Goal: Task Accomplishment & Management: Complete application form

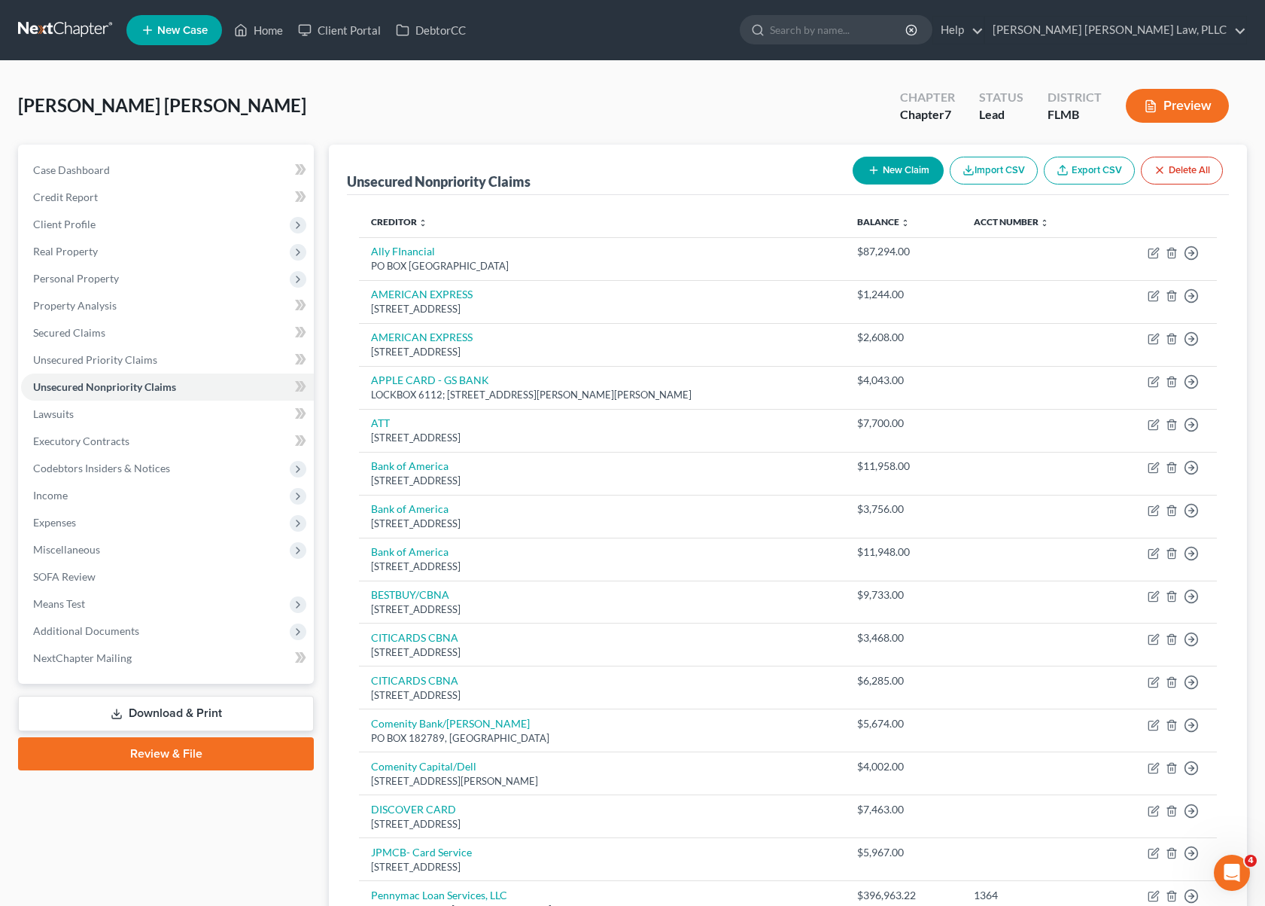
click at [74, 47] on nav "Home New Case Client Portal DebtorCC Sahil Vijay Law, PLLC kcastillocaballero@s…" at bounding box center [632, 30] width 1265 height 60
click at [73, 34] on link at bounding box center [66, 30] width 96 height 27
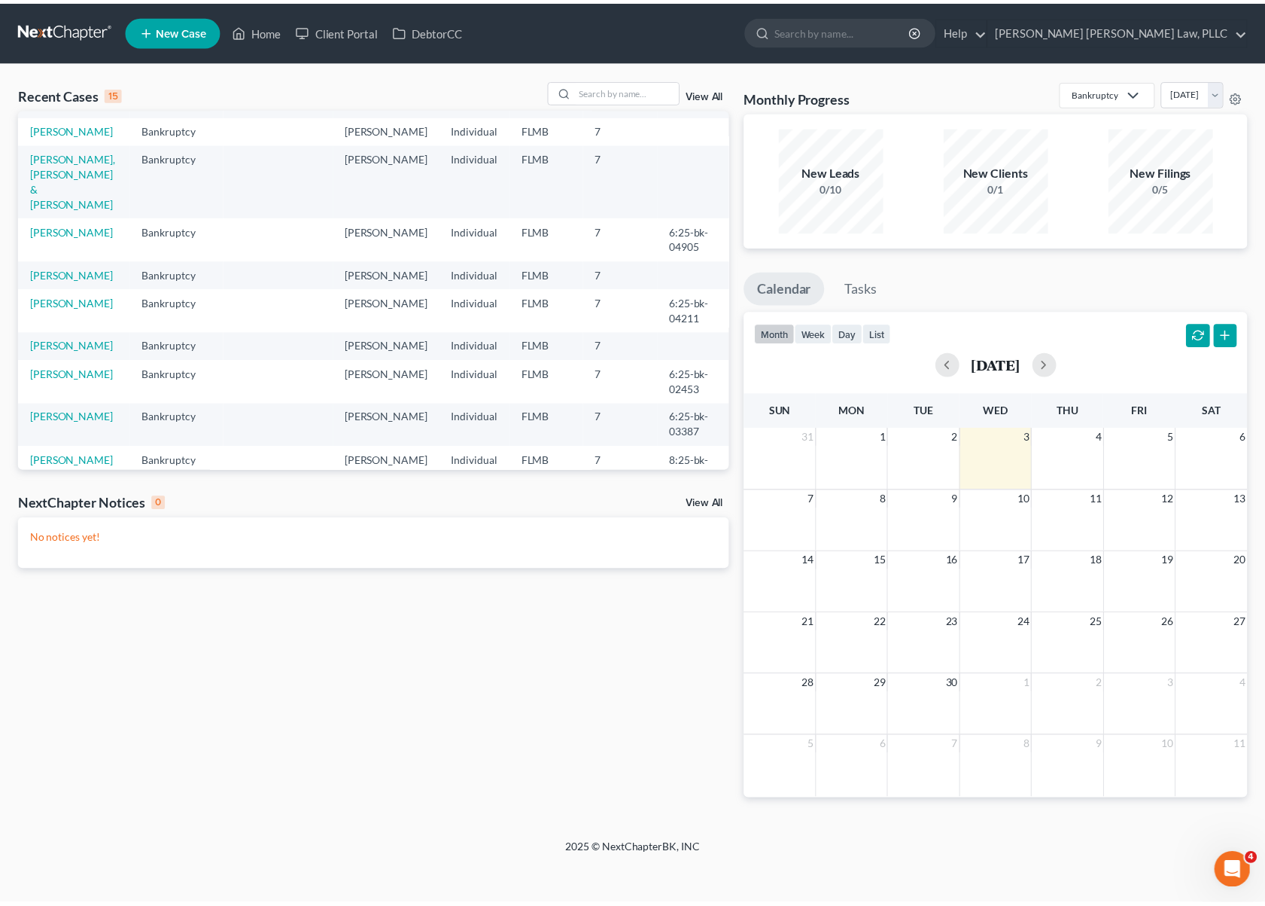
scroll to position [284, 0]
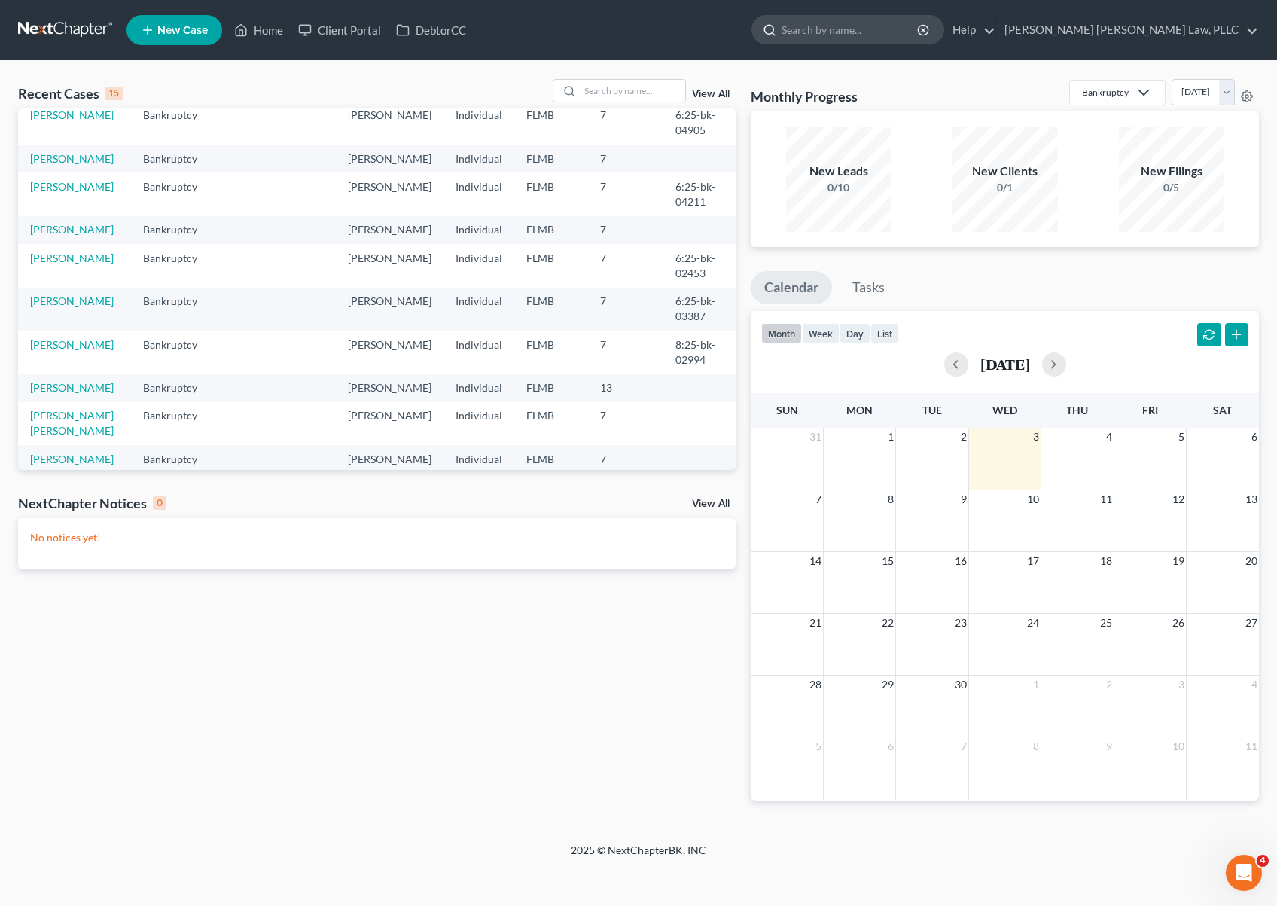
click at [918, 20] on input "search" at bounding box center [850, 30] width 138 height 28
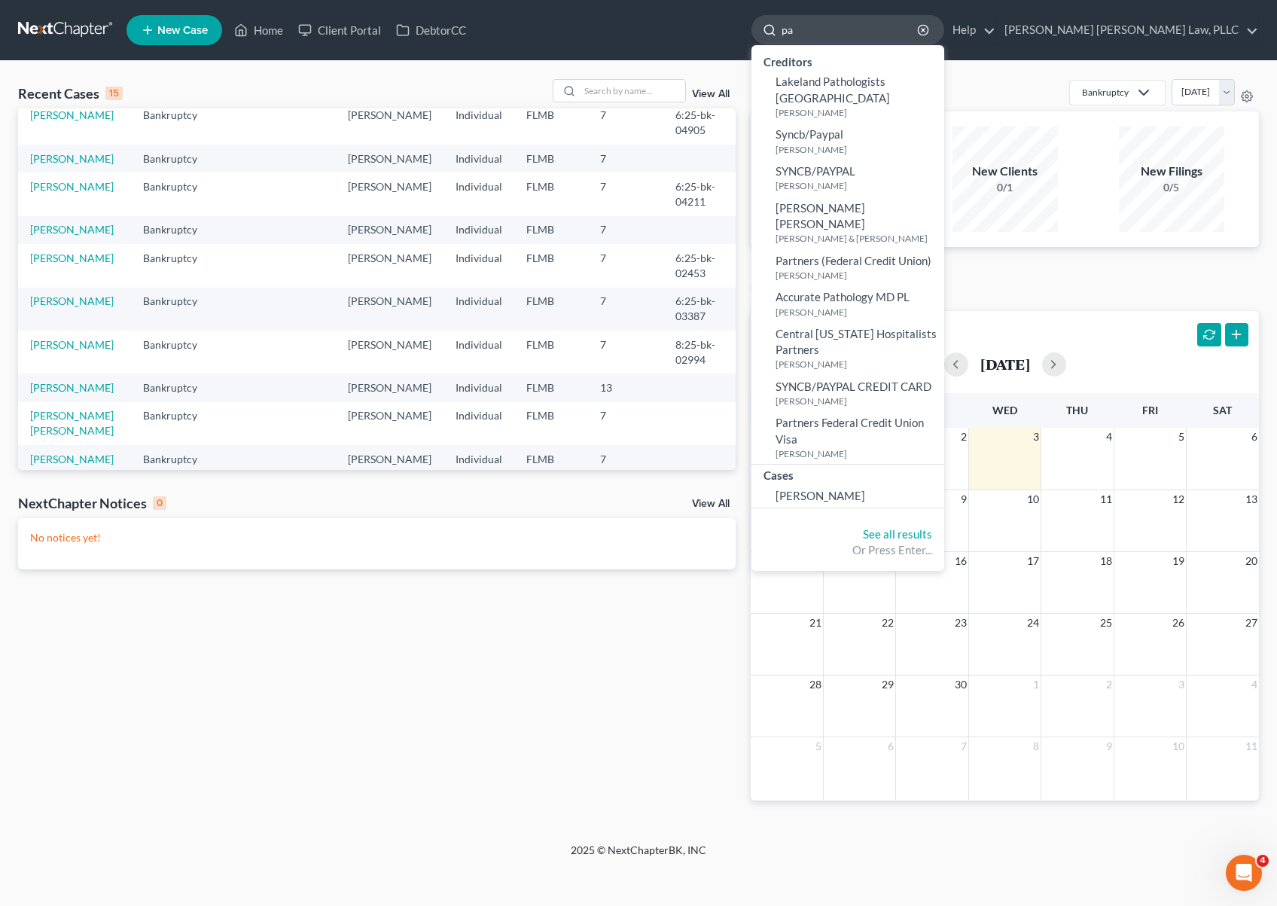
type input "p"
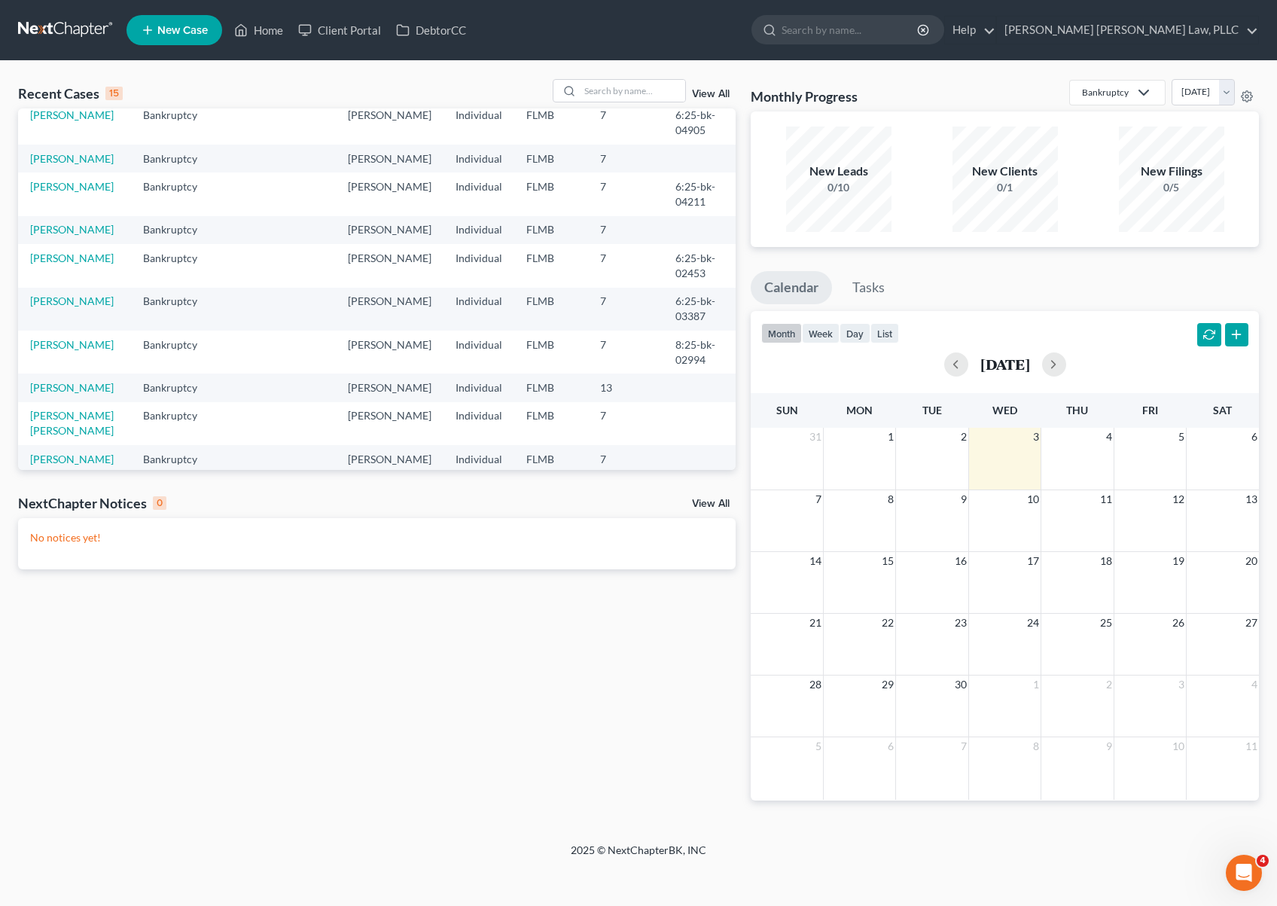
click at [200, 38] on link "New Case" at bounding box center [174, 30] width 96 height 30
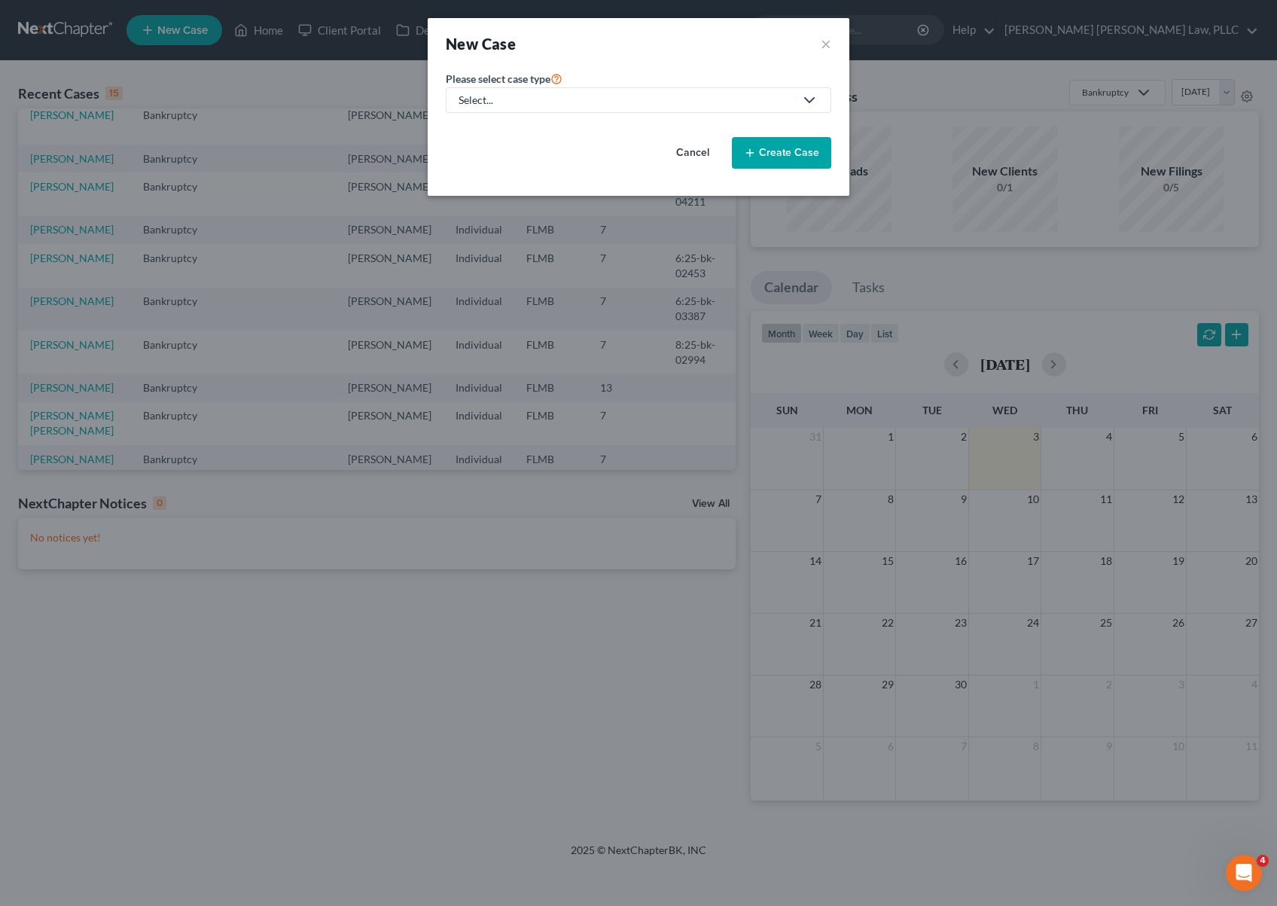
click at [511, 102] on div "Select..." at bounding box center [626, 100] width 336 height 15
click at [511, 133] on div "Bankruptcy" at bounding box center [499, 130] width 79 height 15
select select "15"
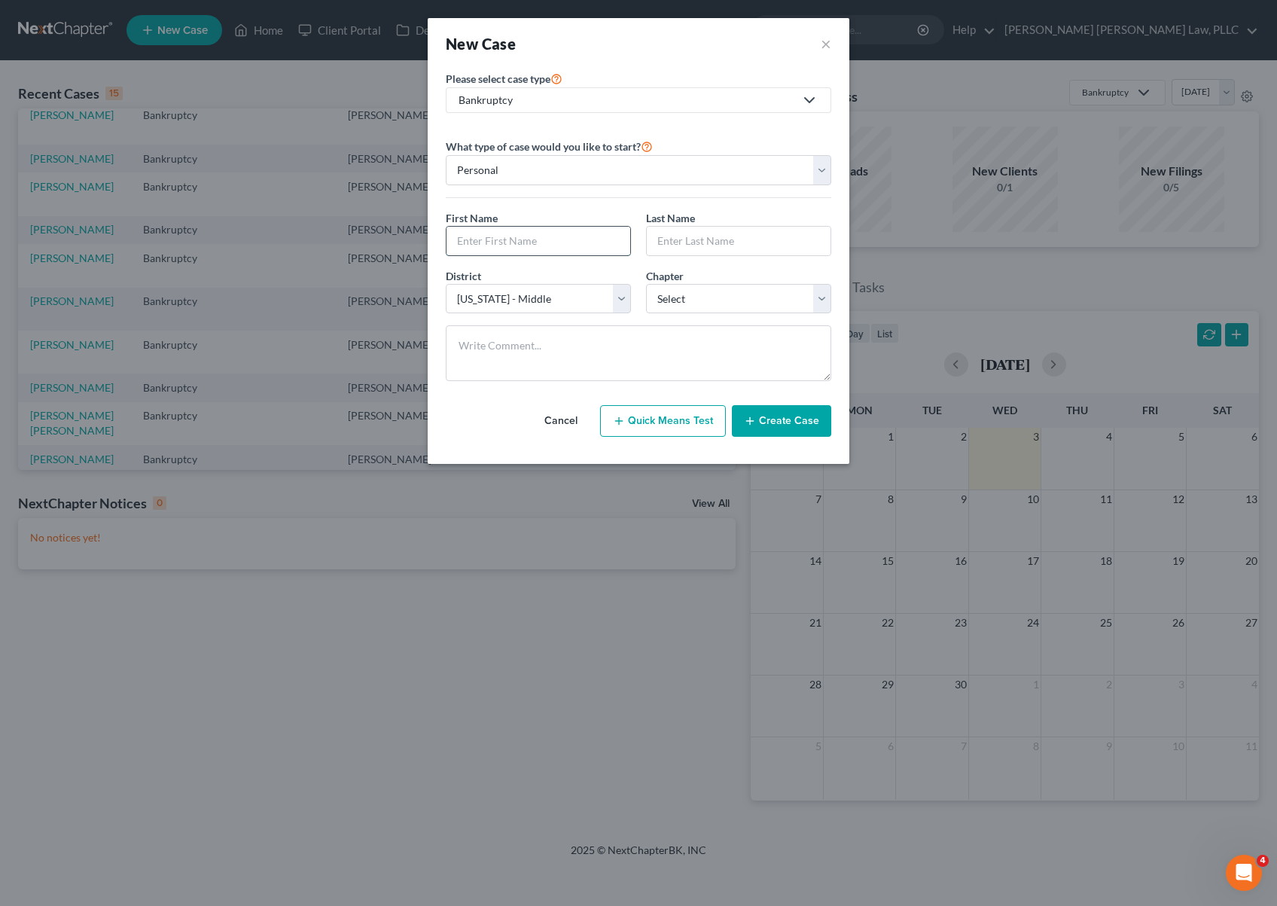
click at [542, 247] on input "text" at bounding box center [538, 241] width 184 height 29
paste input "[PERSON_NAME]"
type input "[PERSON_NAME]"
paste input "[PERSON_NAME]"
type input "[PERSON_NAME]"
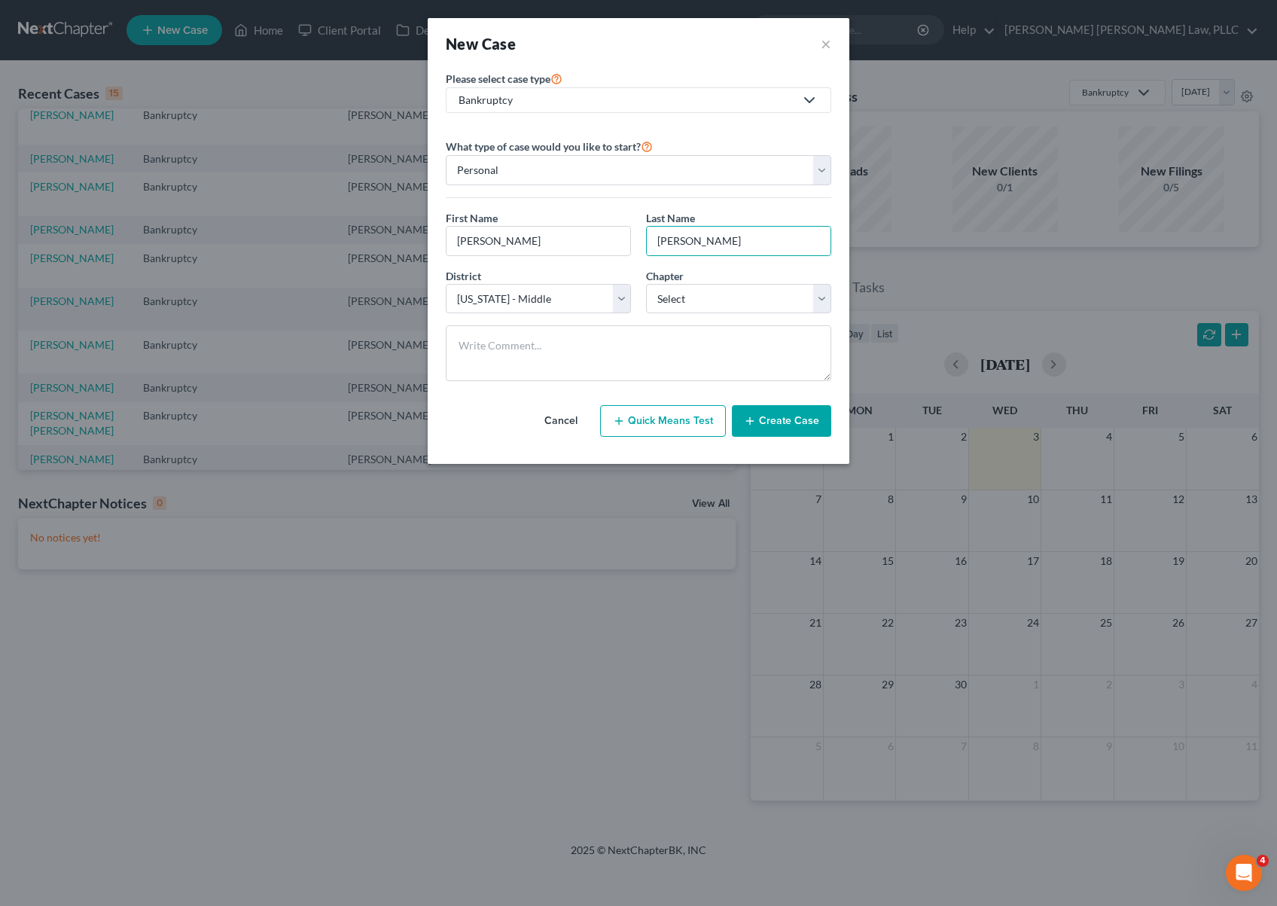
click at [642, 317] on div "District * Select [US_STATE] - [GEOGRAPHIC_DATA] [US_STATE] - [GEOGRAPHIC_DATA]…" at bounding box center [638, 297] width 400 height 58
select select "0"
click at [794, 427] on button "Create Case" at bounding box center [781, 421] width 99 height 32
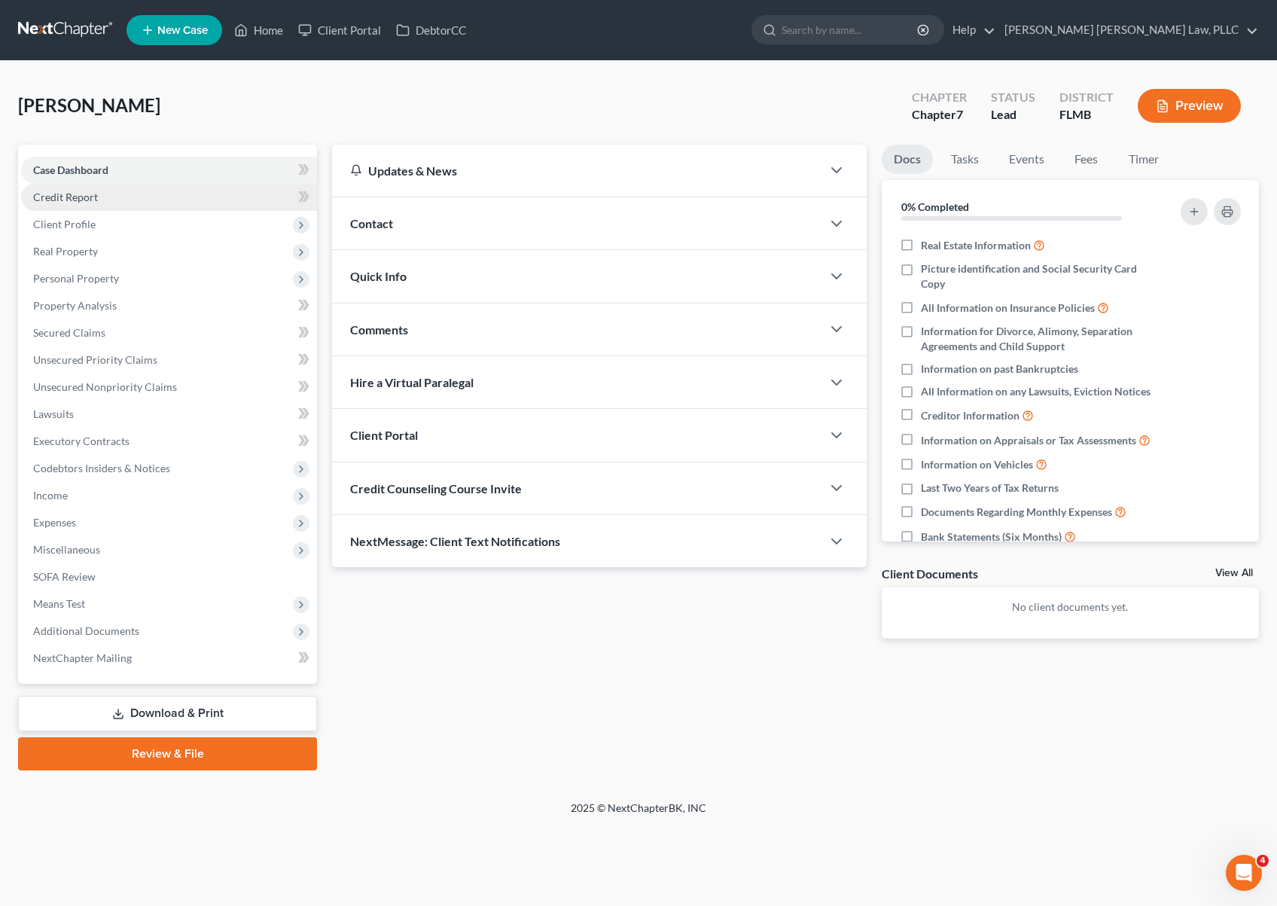
click at [129, 194] on link "Credit Report" at bounding box center [169, 197] width 296 height 27
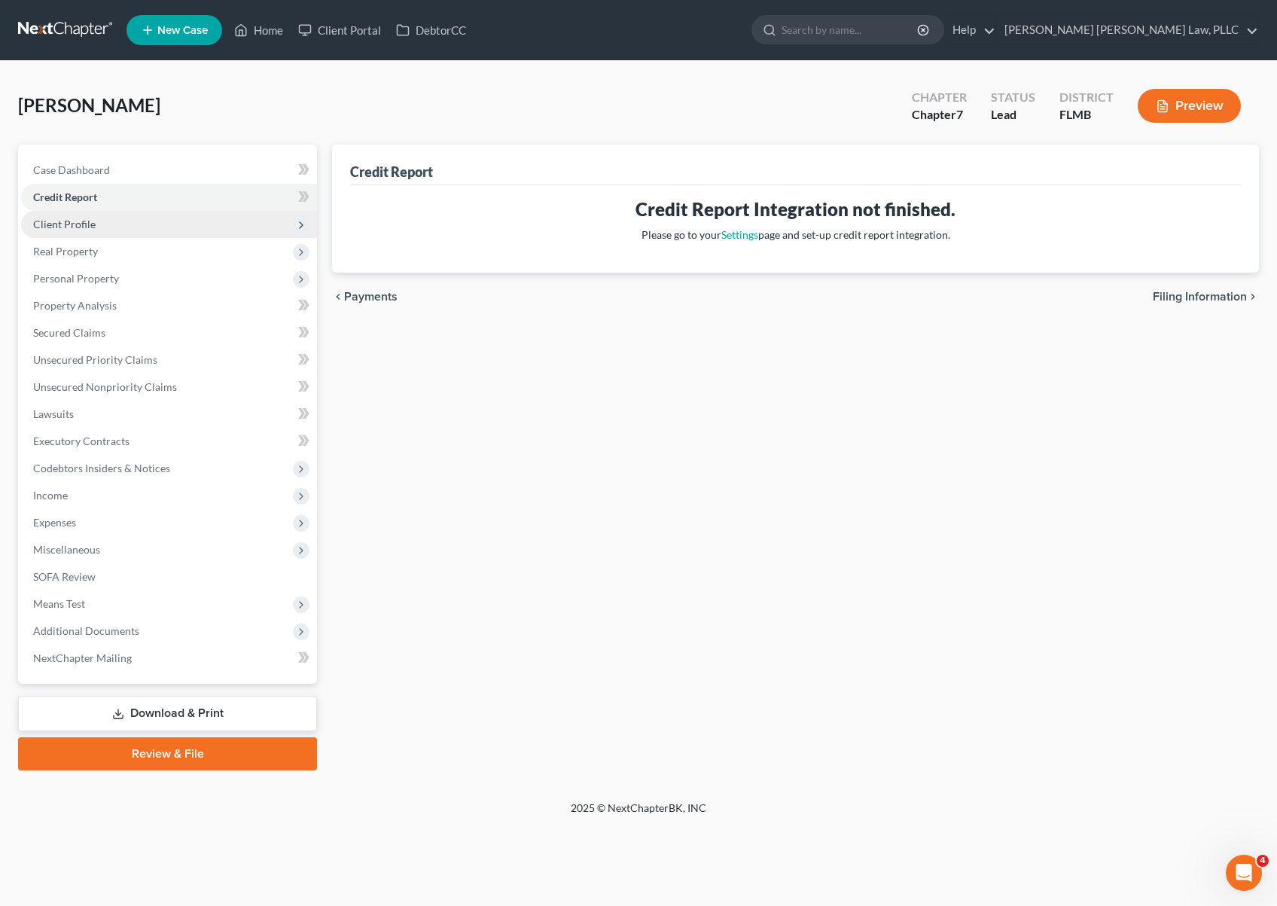
click at [115, 226] on span "Client Profile" at bounding box center [169, 224] width 296 height 27
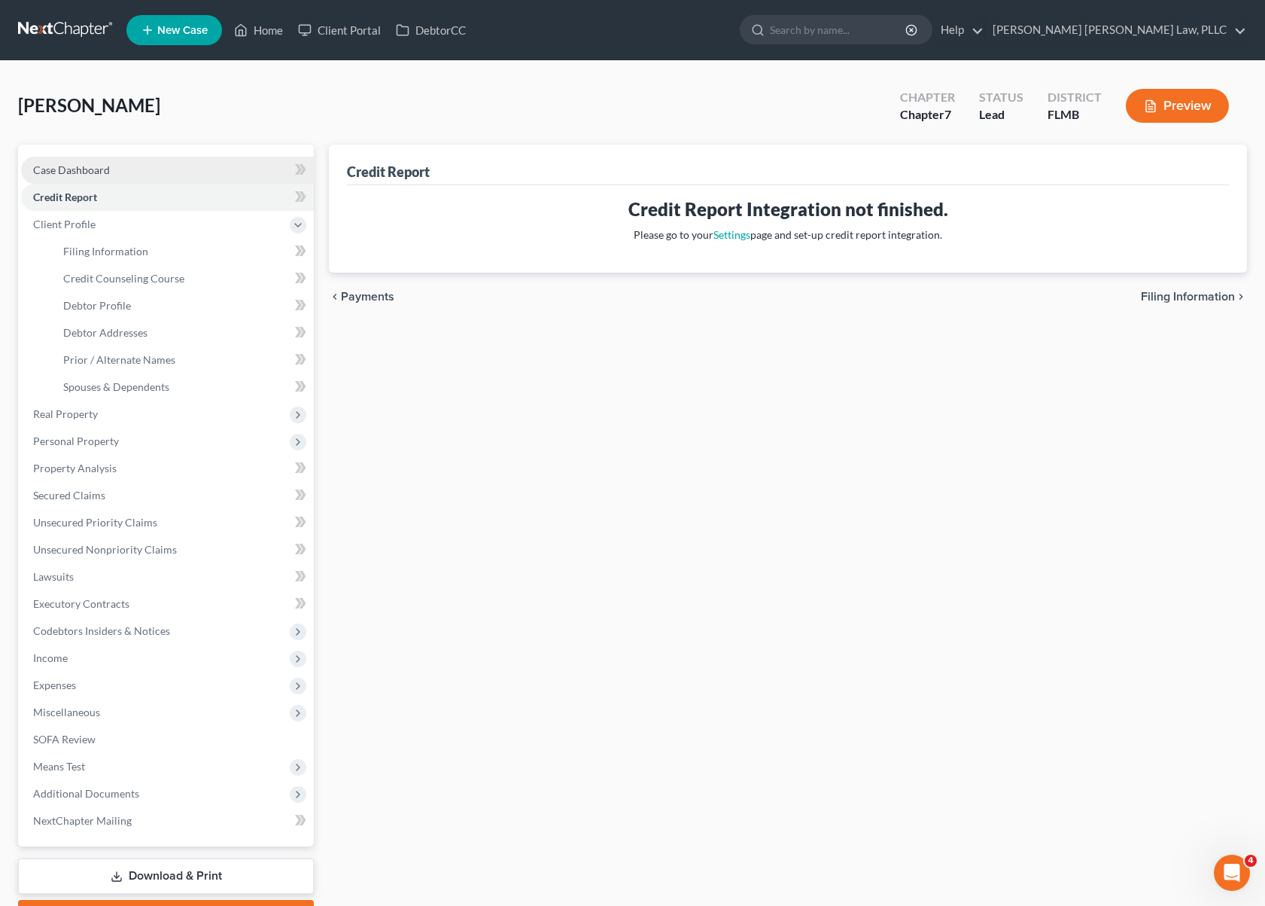
click at [111, 163] on link "Case Dashboard" at bounding box center [167, 170] width 293 height 27
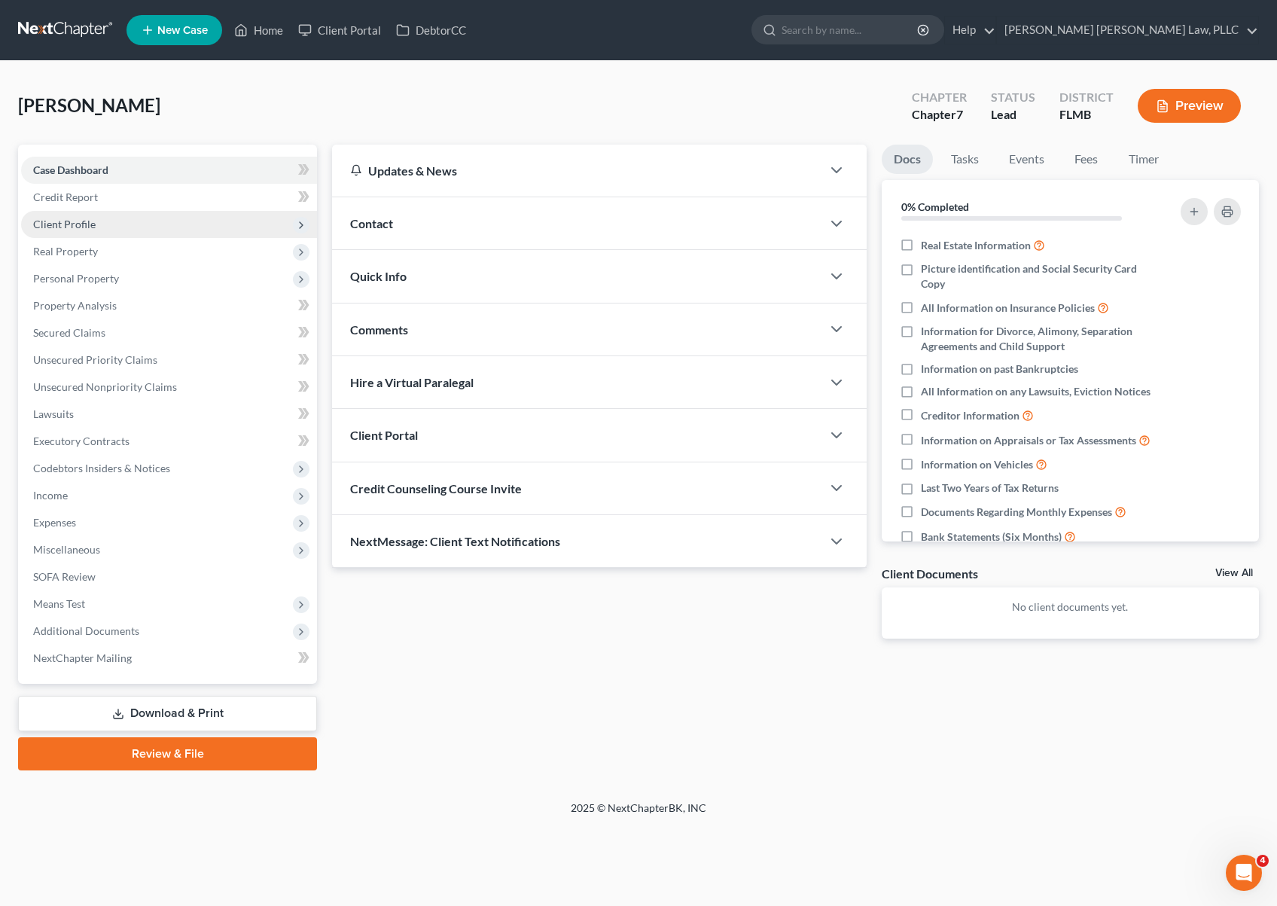
click at [109, 232] on span "Client Profile" at bounding box center [169, 224] width 296 height 27
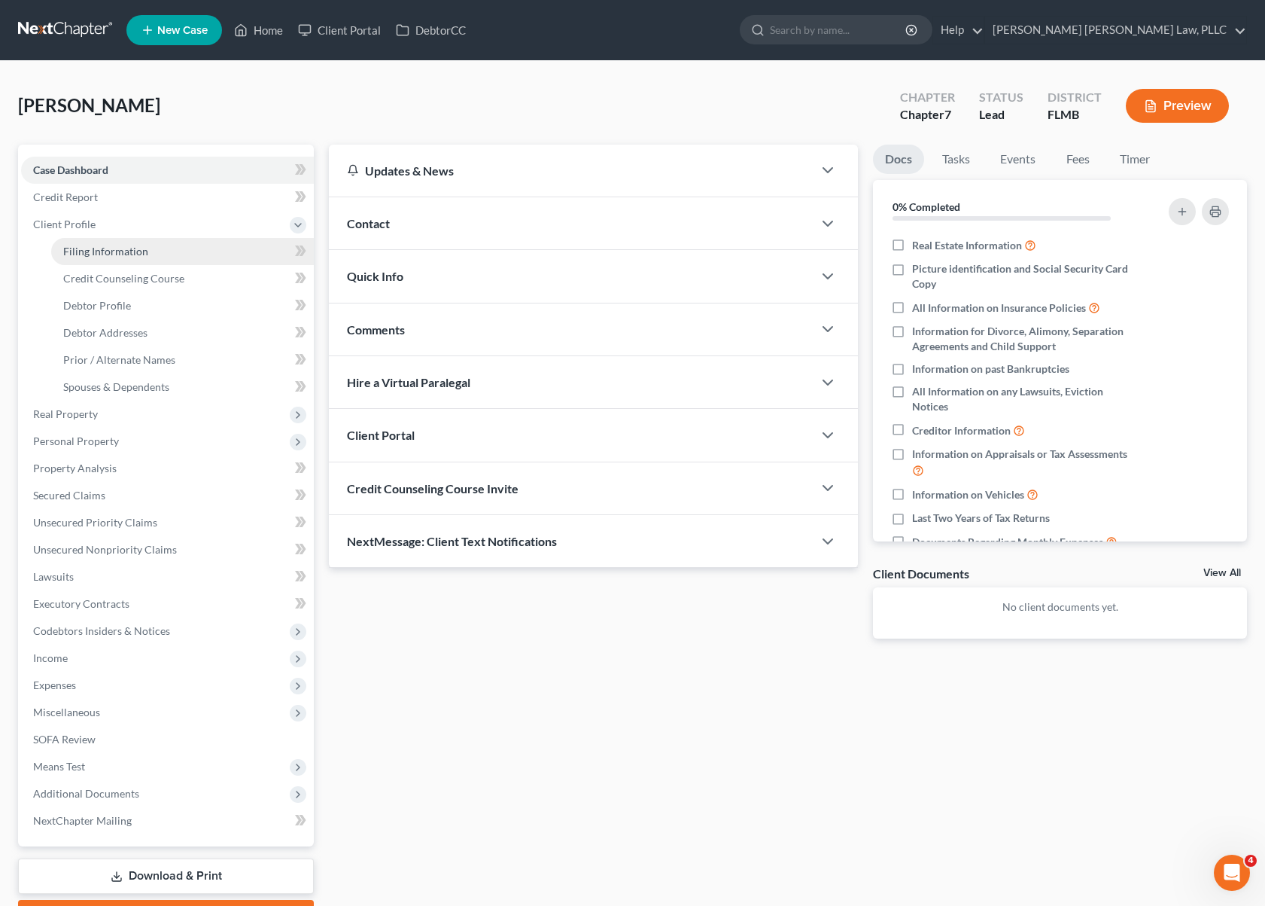
click at [107, 245] on span "Filing Information" at bounding box center [105, 251] width 85 height 13
select select "1"
select select "0"
select select "15"
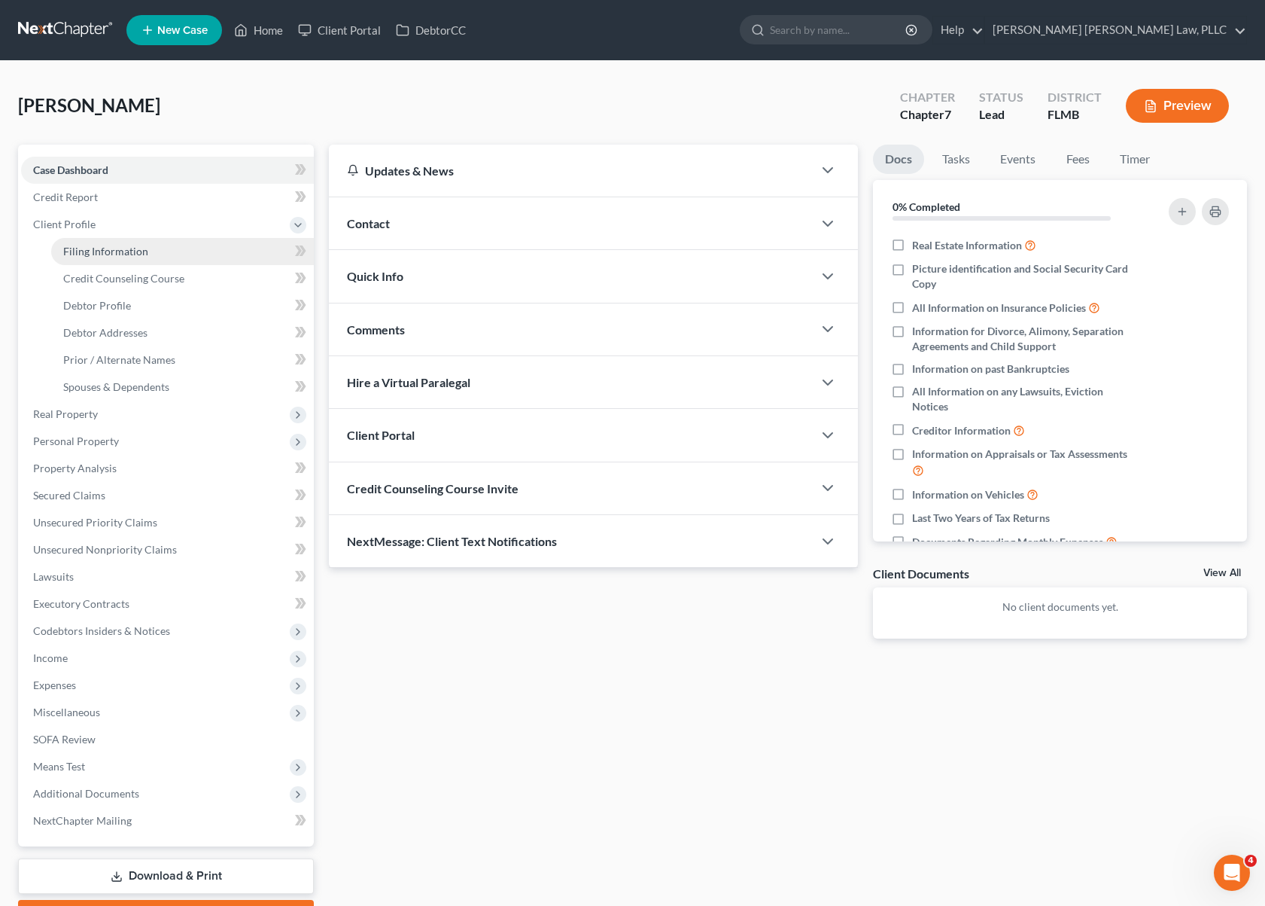
select select "9"
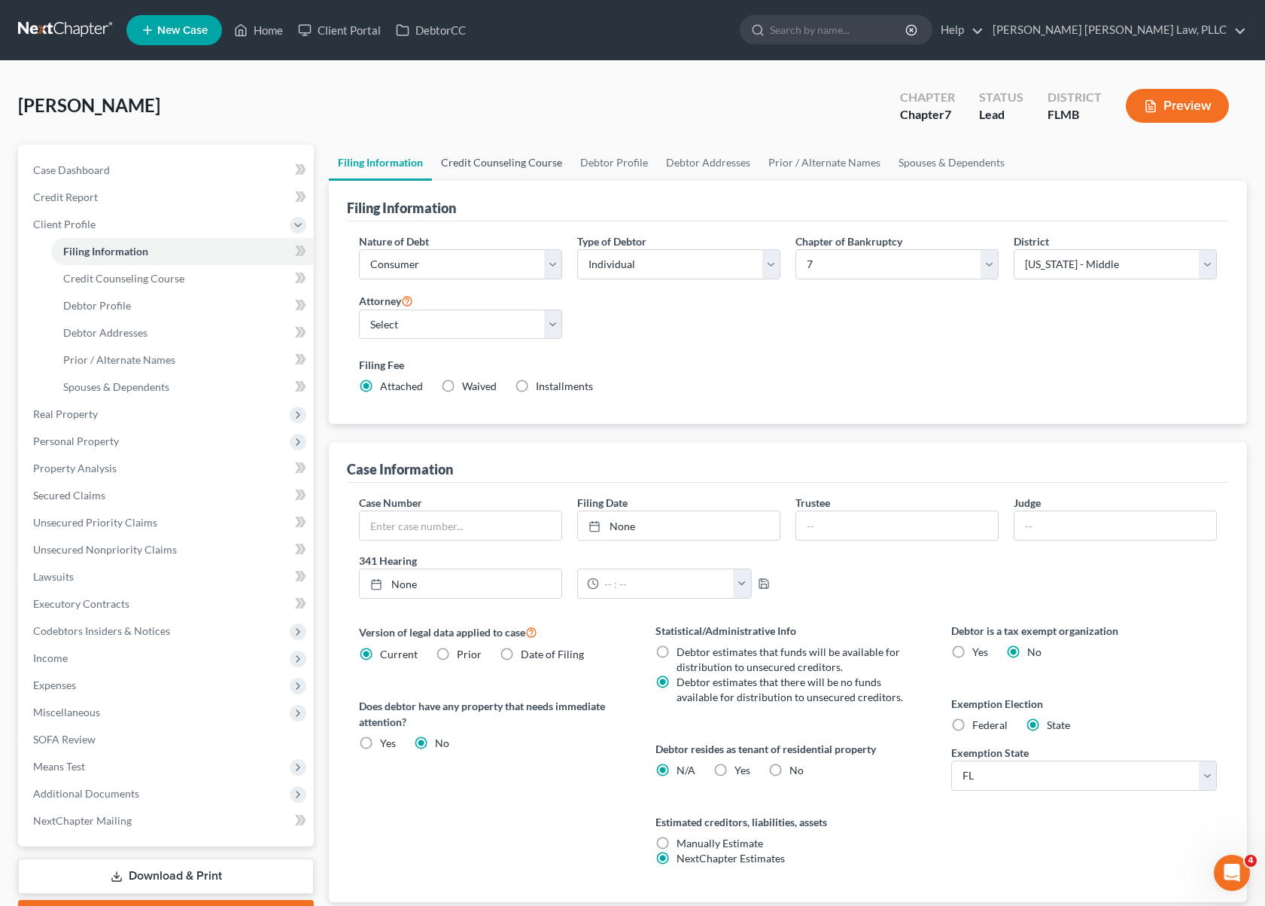
click at [495, 170] on link "Credit Counseling Course" at bounding box center [501, 163] width 139 height 36
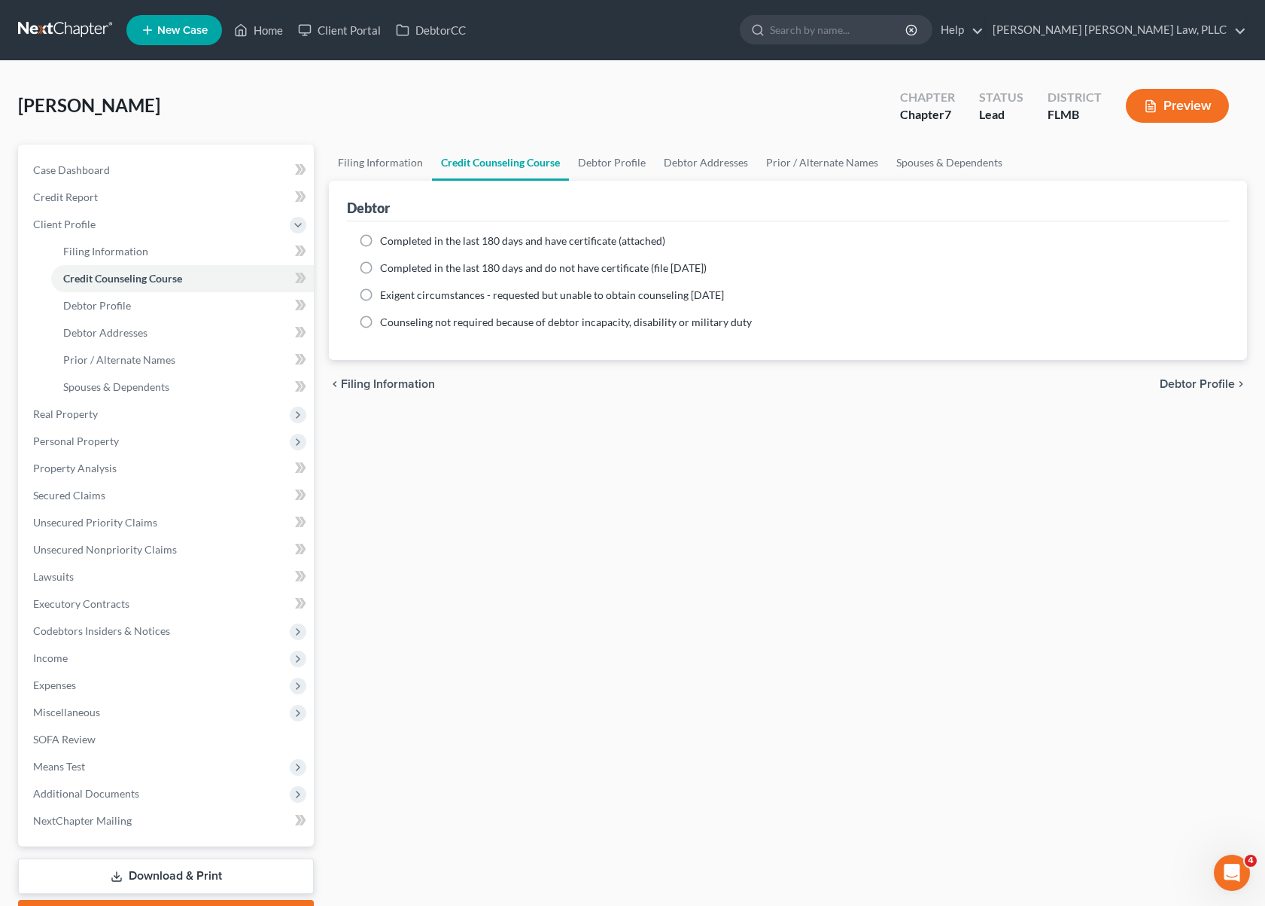
click at [380, 242] on label "Completed in the last 180 days and have certificate (attached)" at bounding box center [522, 240] width 285 height 15
click at [386, 242] on input "Completed in the last 180 days and have certificate (attached)" at bounding box center [391, 238] width 10 height 10
radio input "true"
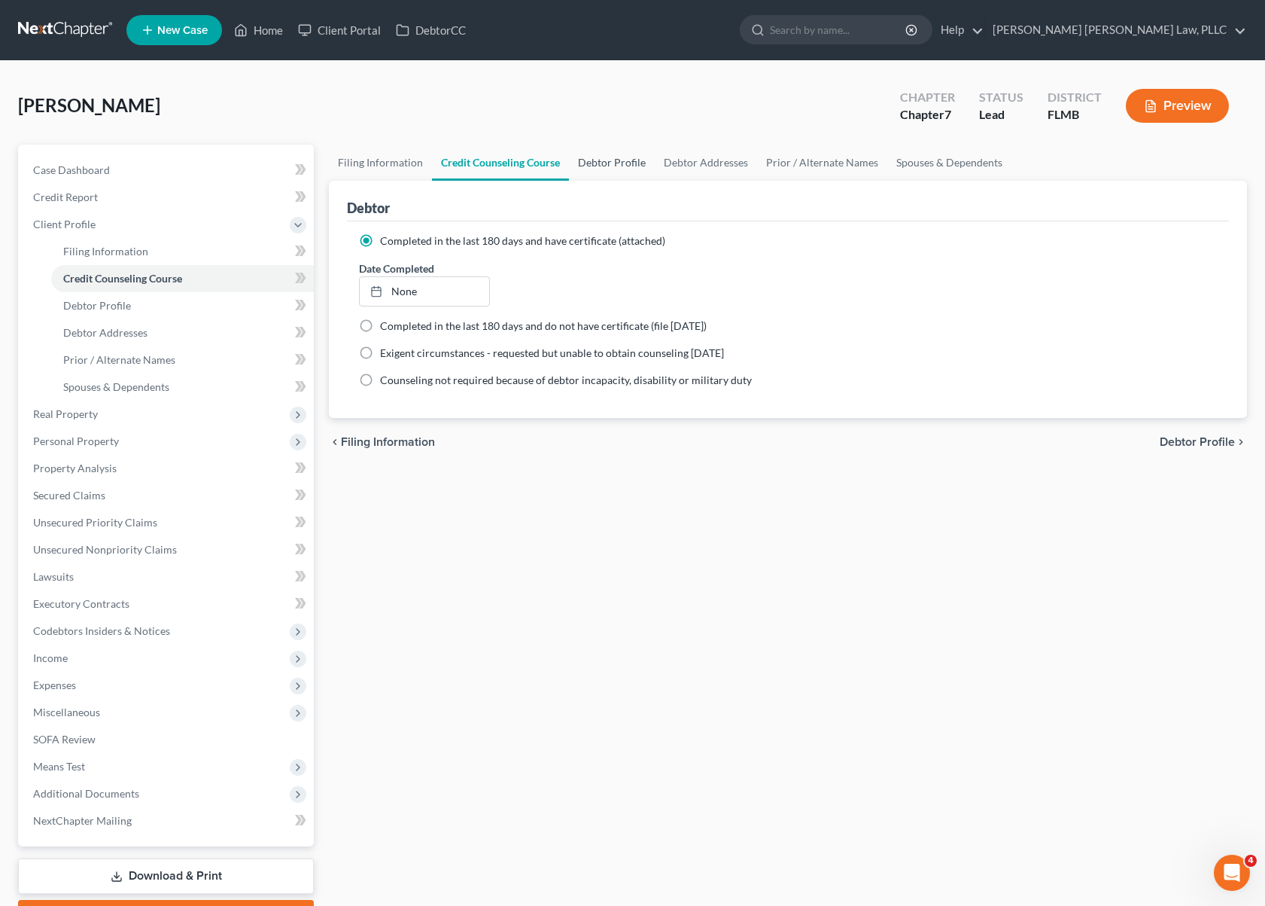
click at [605, 169] on link "Debtor Profile" at bounding box center [612, 163] width 86 height 36
select select "0"
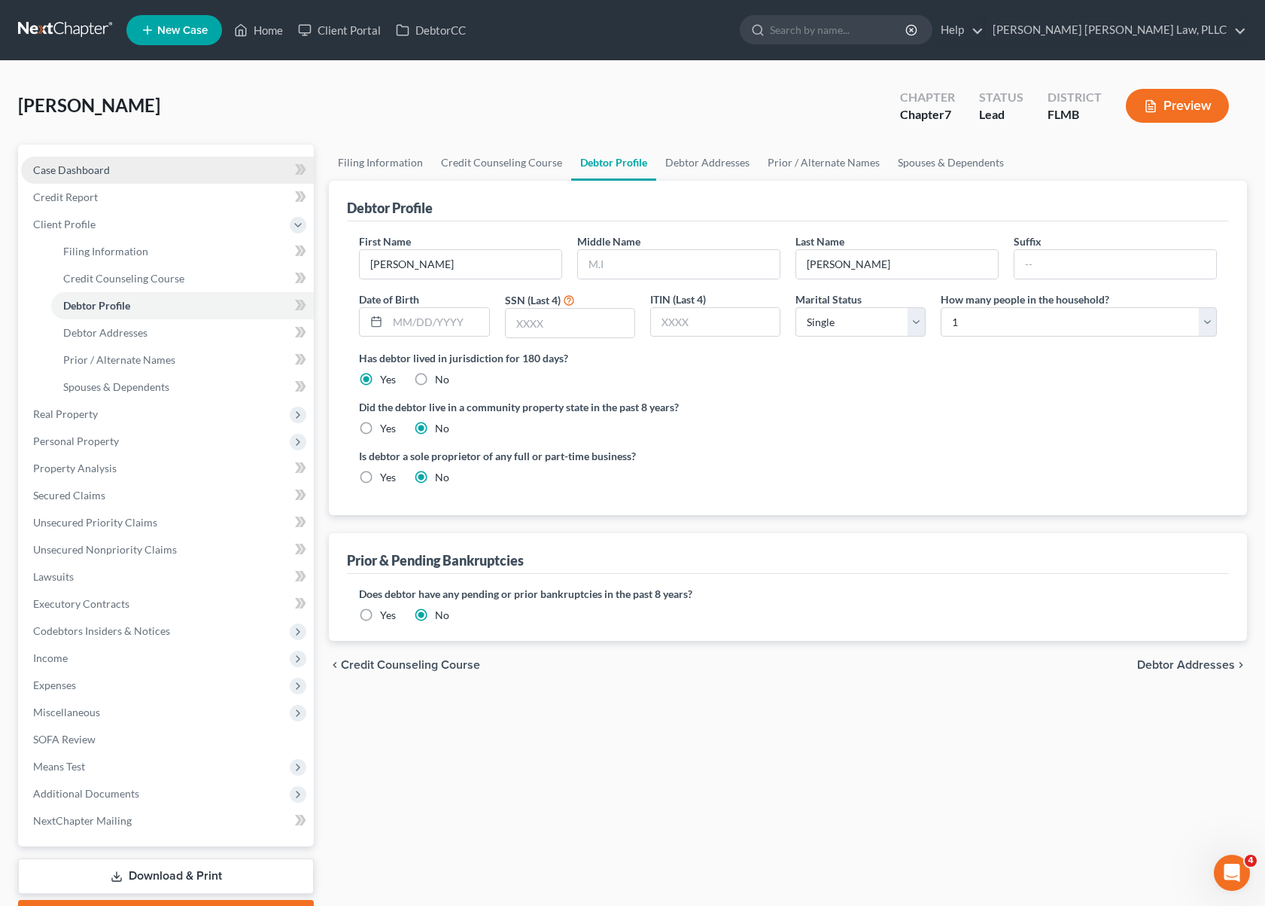
click at [81, 176] on link "Case Dashboard" at bounding box center [167, 170] width 293 height 27
select select "10"
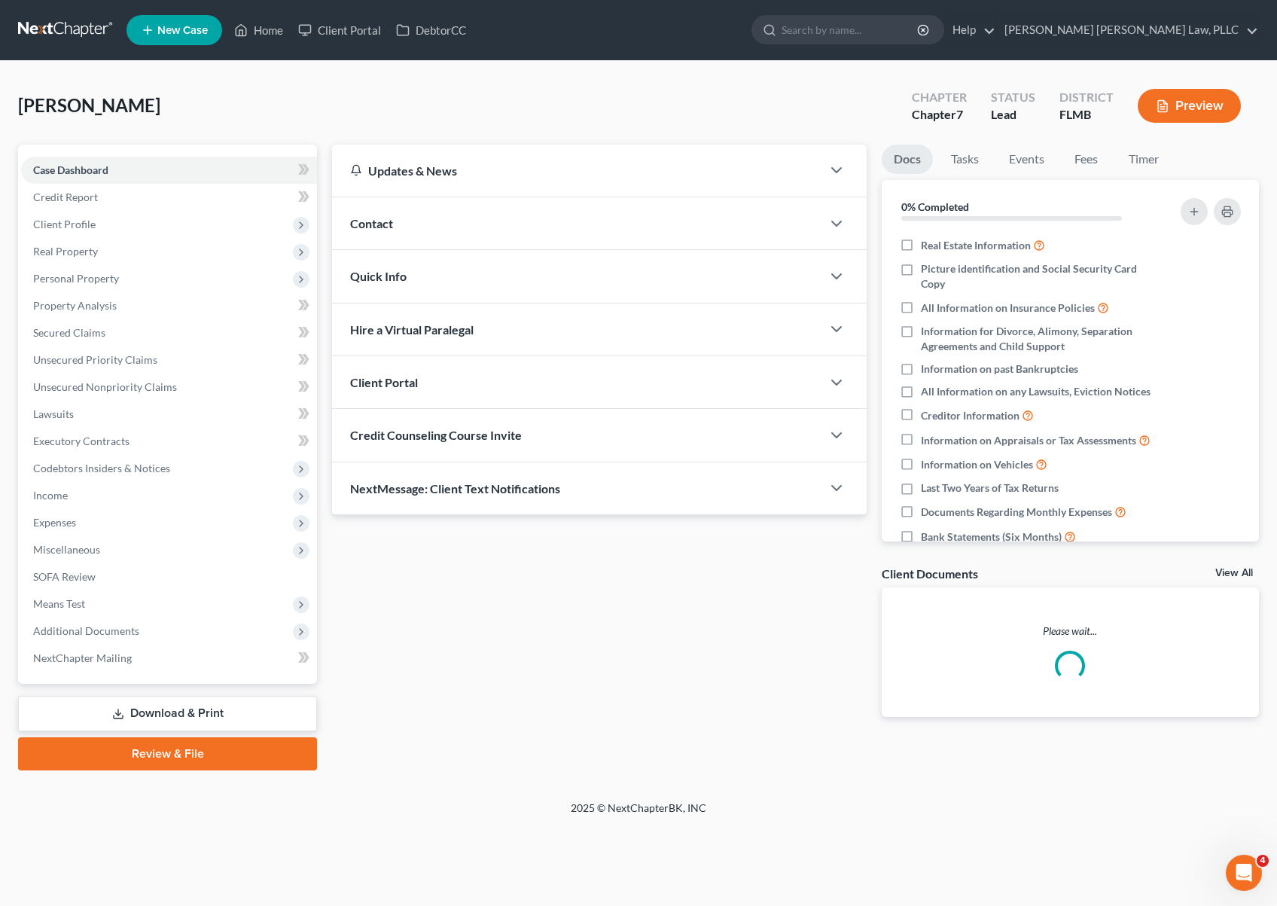
click at [392, 273] on span "Quick Info" at bounding box center [378, 276] width 56 height 14
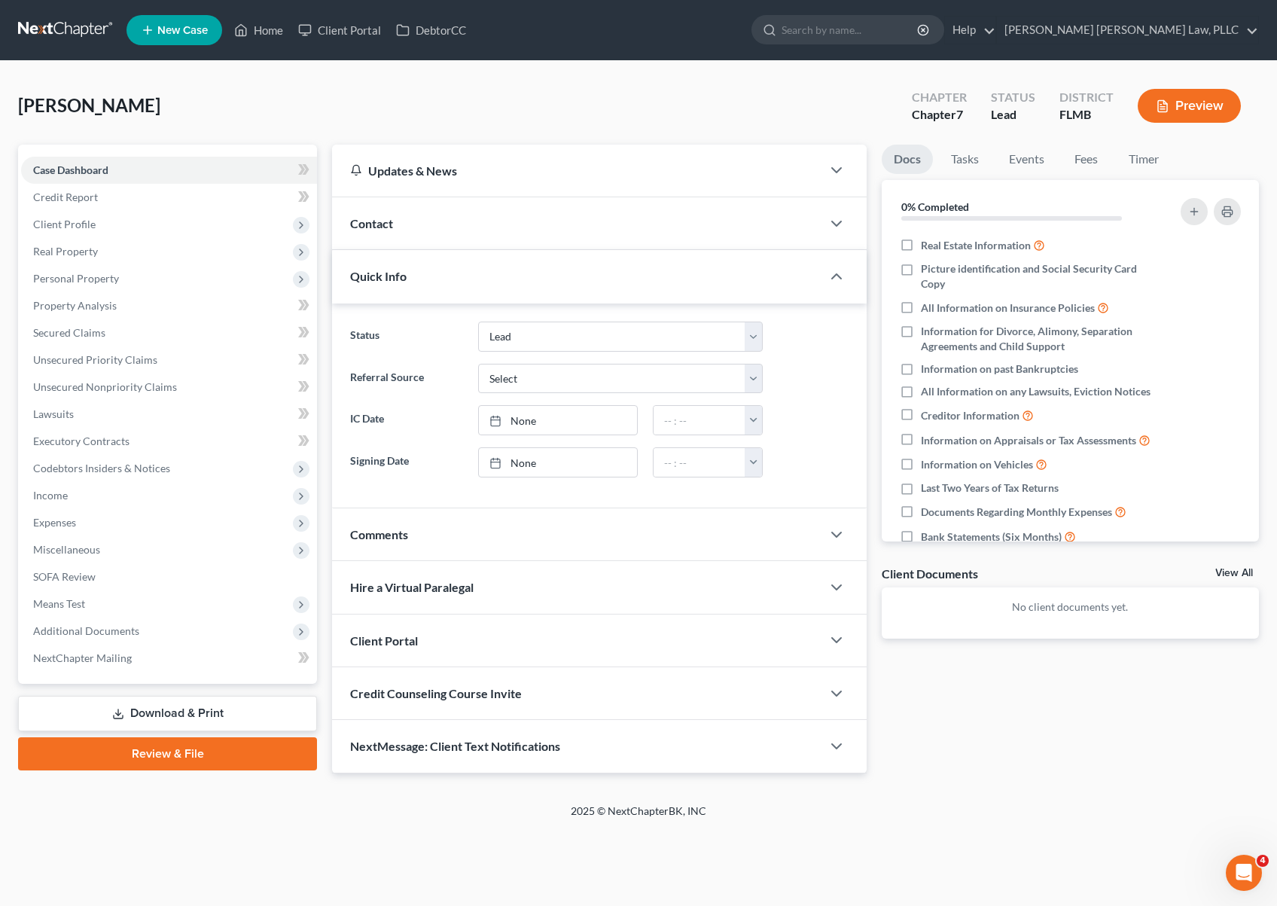
click at [446, 641] on div "Client Portal" at bounding box center [576, 640] width 489 height 52
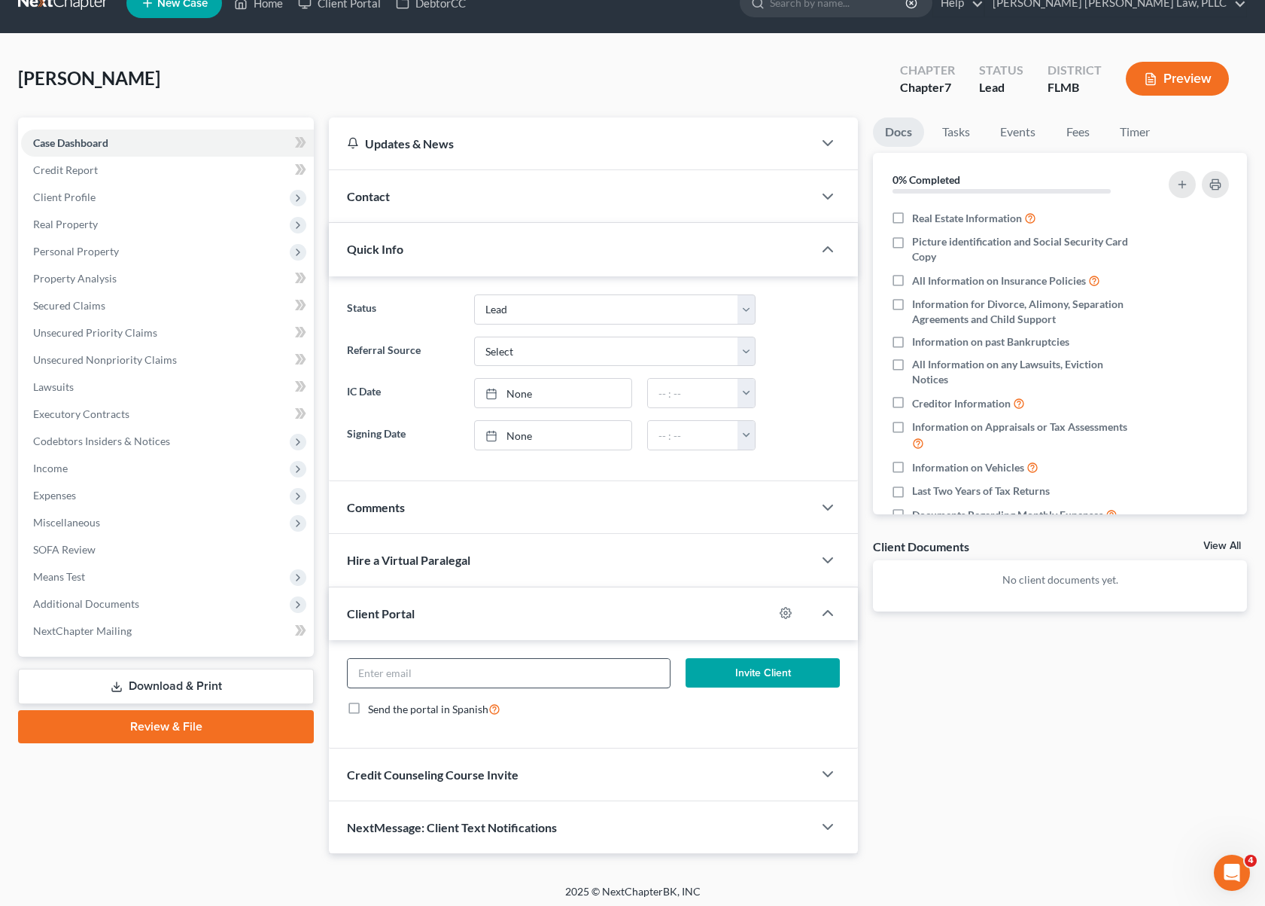
scroll to position [30, 0]
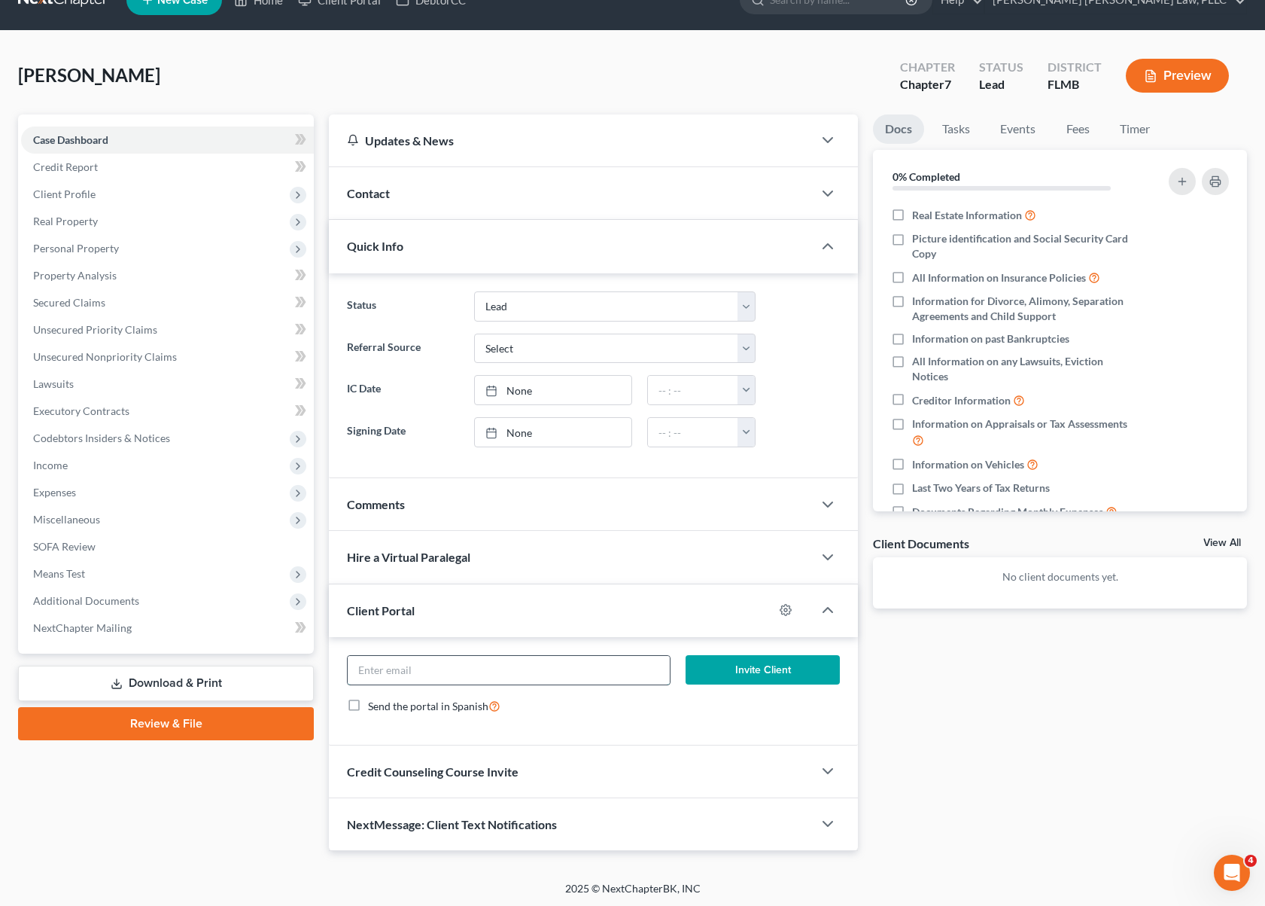
click at [481, 670] on input "email" at bounding box center [509, 670] width 322 height 29
paste input "[EMAIL_ADDRESS][DOMAIN_NAME]"
type input "[EMAIL_ADDRESS][DOMAIN_NAME]"
click at [749, 668] on button "Invite Client" at bounding box center [763, 670] width 154 height 30
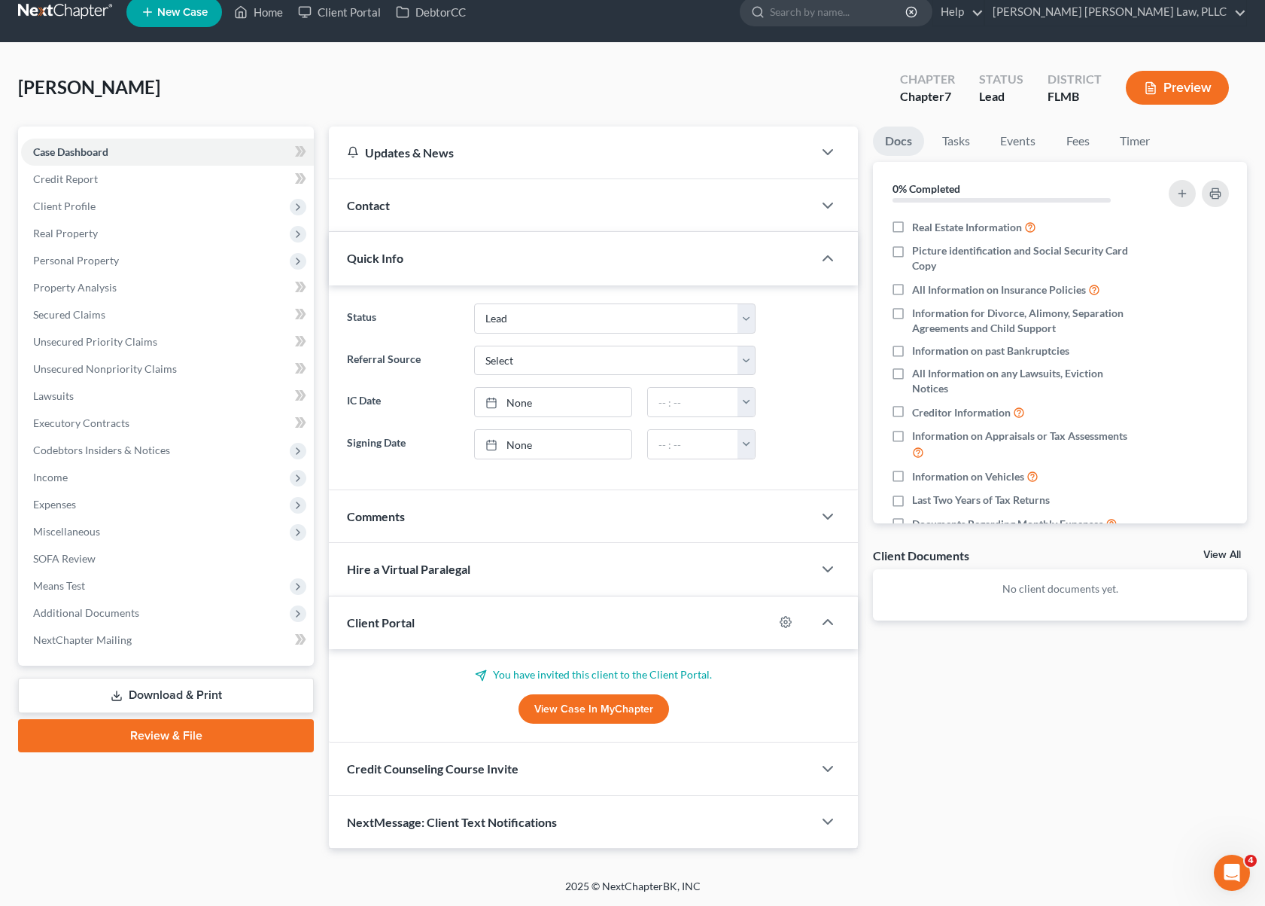
scroll to position [17, 0]
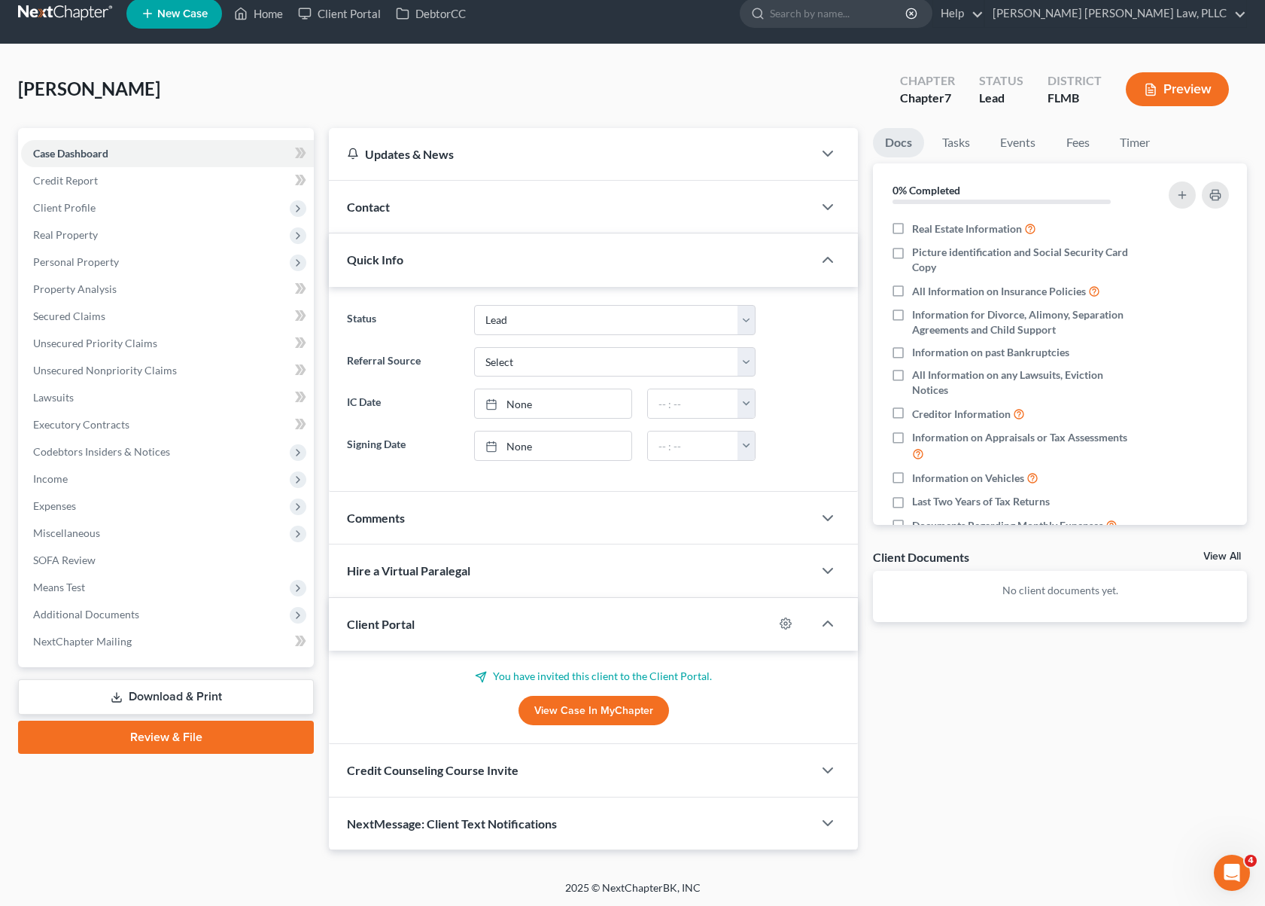
click at [614, 776] on div "Credit Counseling Course Invite" at bounding box center [571, 770] width 484 height 52
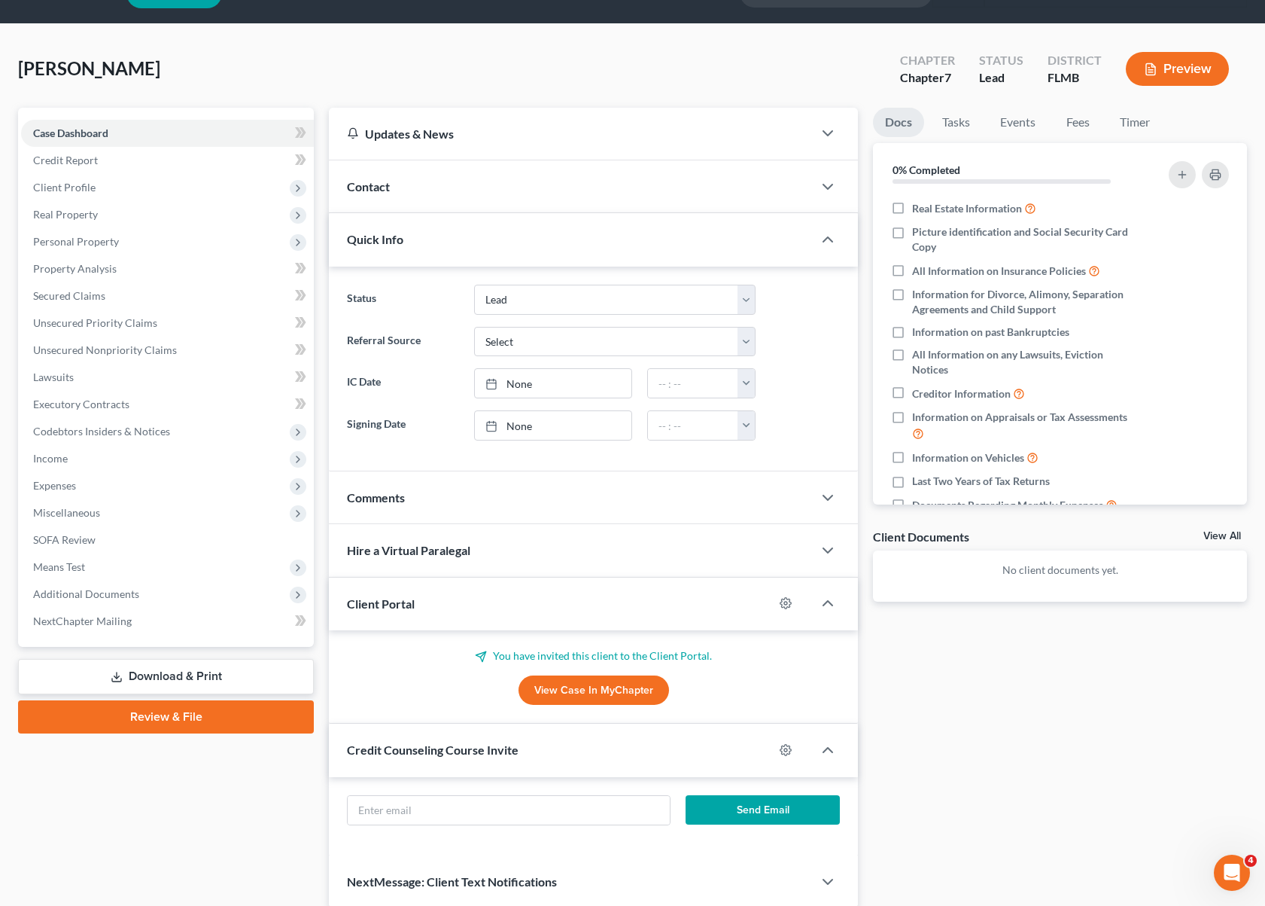
scroll to position [95, 0]
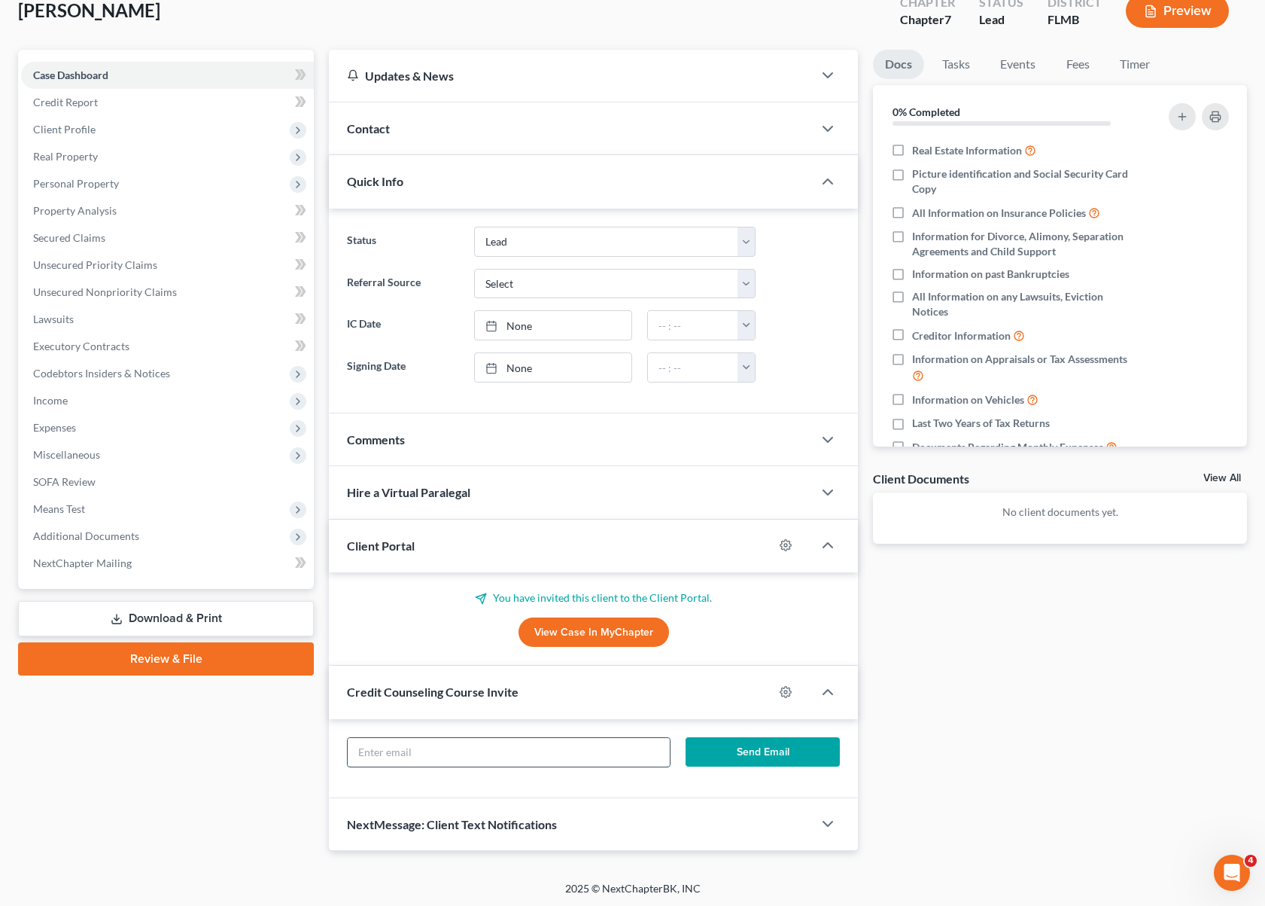
click at [572, 748] on input "text" at bounding box center [509, 752] width 322 height 29
paste input "[EMAIL_ADDRESS][DOMAIN_NAME]"
type input "[EMAIL_ADDRESS][DOMAIN_NAME]"
click at [746, 742] on button "Send Email" at bounding box center [763, 752] width 154 height 30
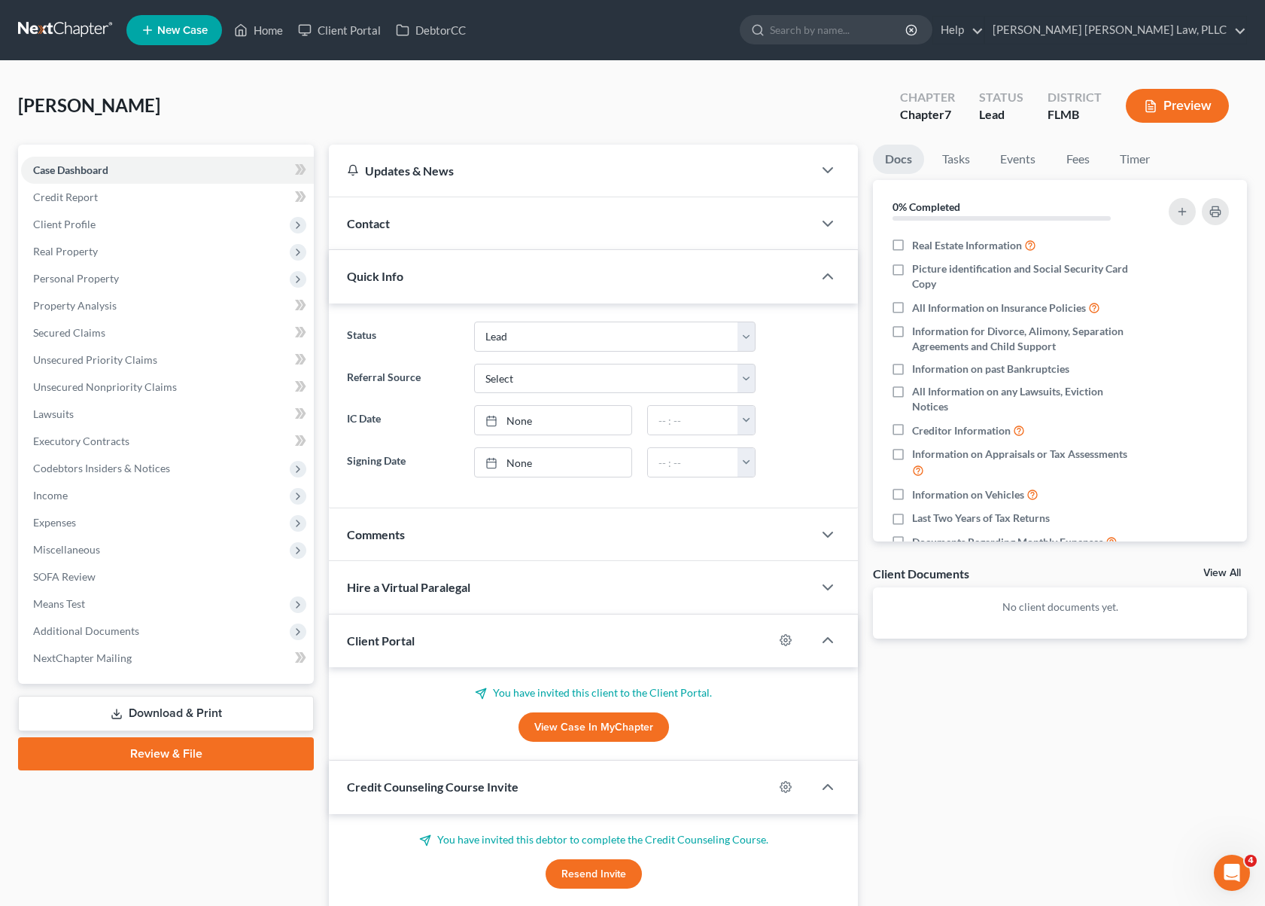
scroll to position [3, 0]
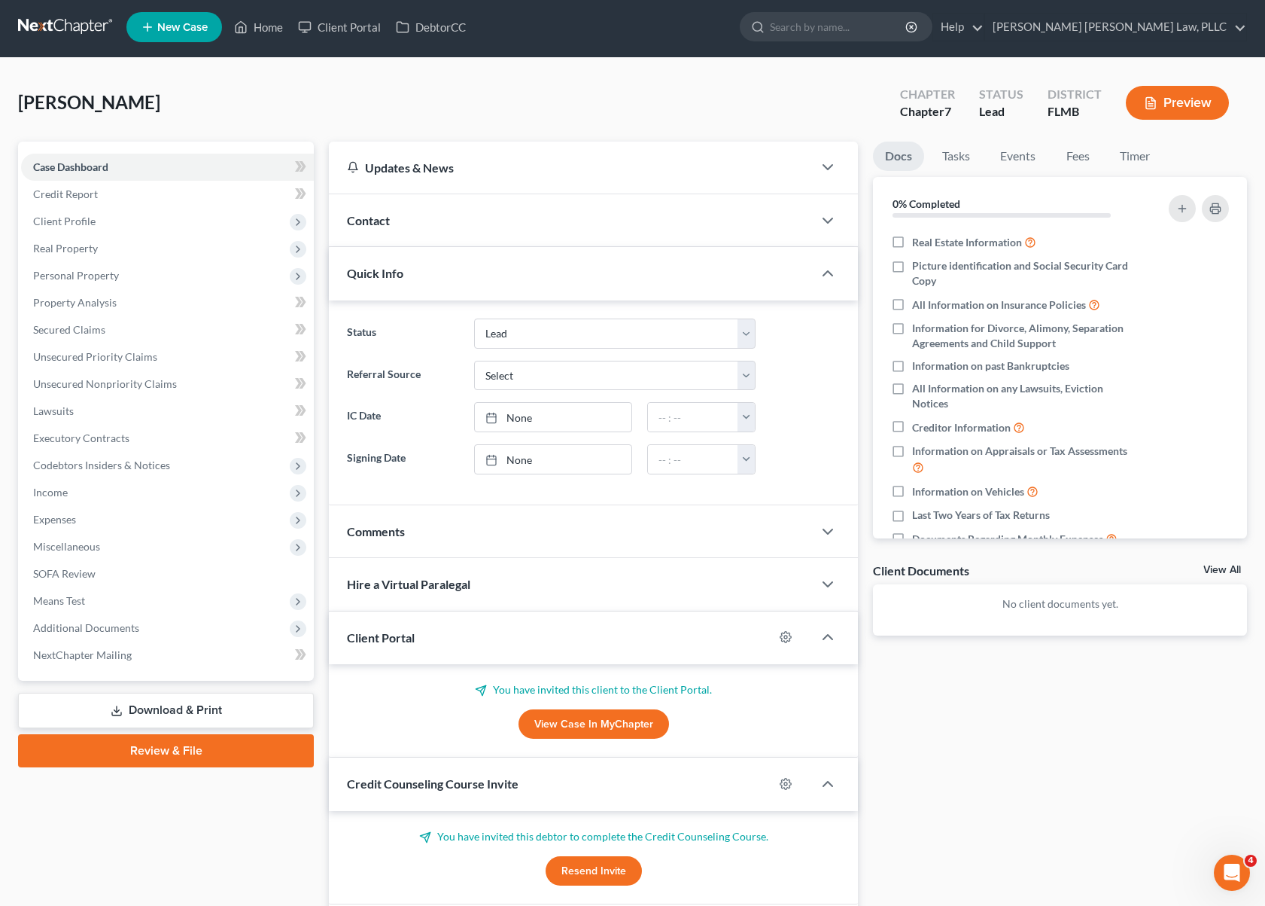
click at [74, 26] on link at bounding box center [66, 27] width 96 height 27
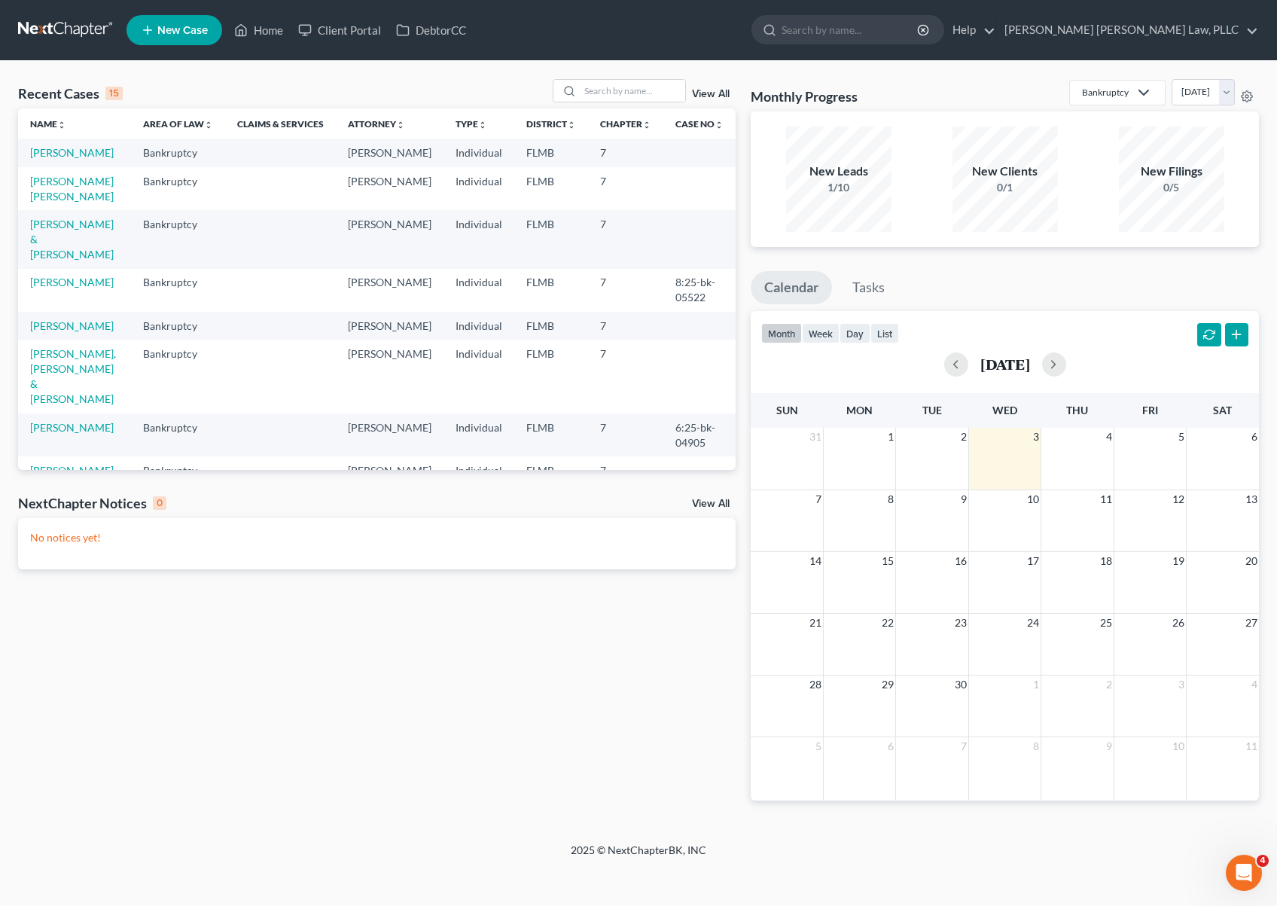
click at [181, 28] on span "New Case" at bounding box center [182, 30] width 50 height 11
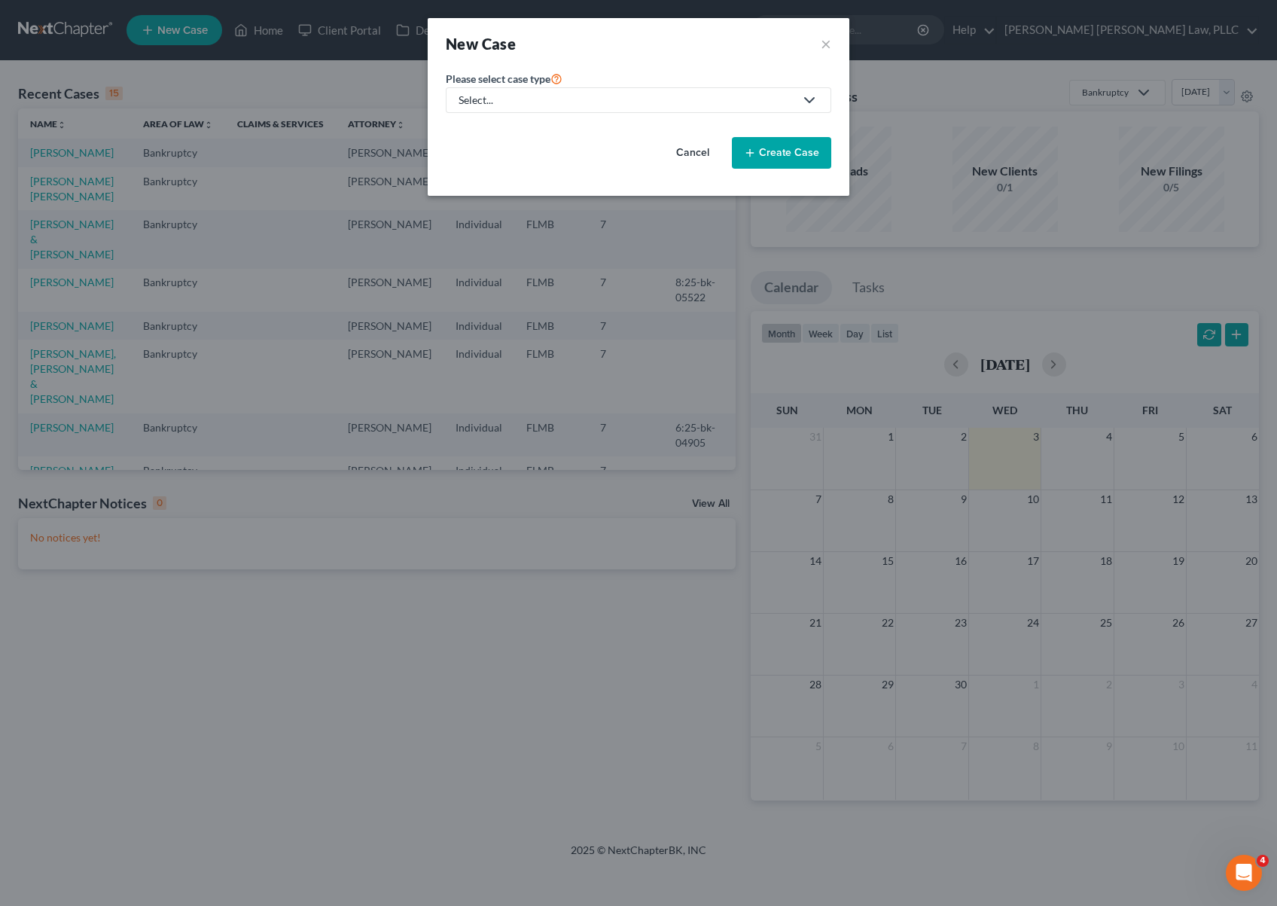
click at [523, 102] on div "Select..." at bounding box center [626, 100] width 336 height 15
click at [510, 131] on div "Bankruptcy" at bounding box center [499, 130] width 79 height 15
select select "15"
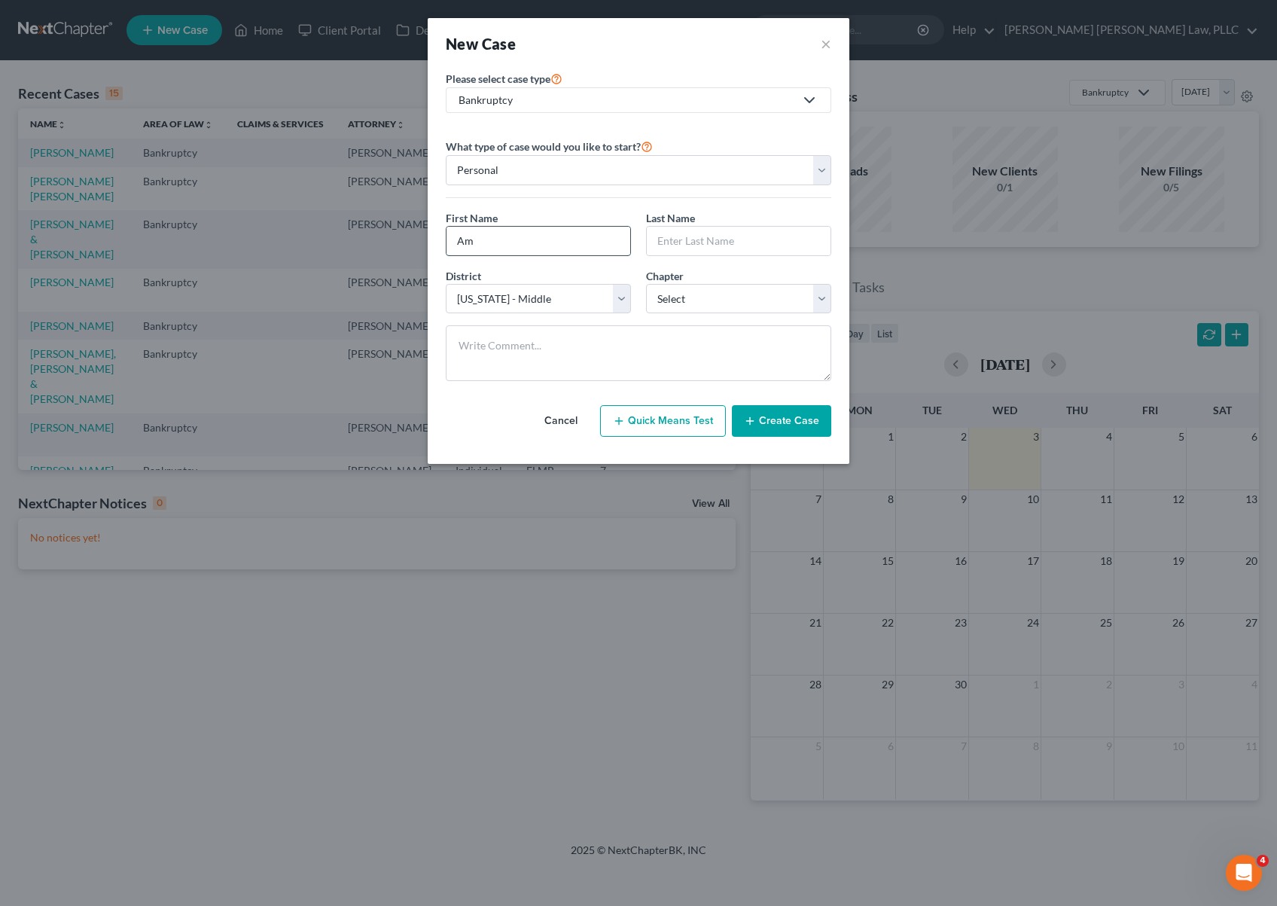
type input "A"
type input "Christian"
type input "Ameer"
select select "0"
click at [771, 412] on button "Create Case" at bounding box center [781, 421] width 99 height 32
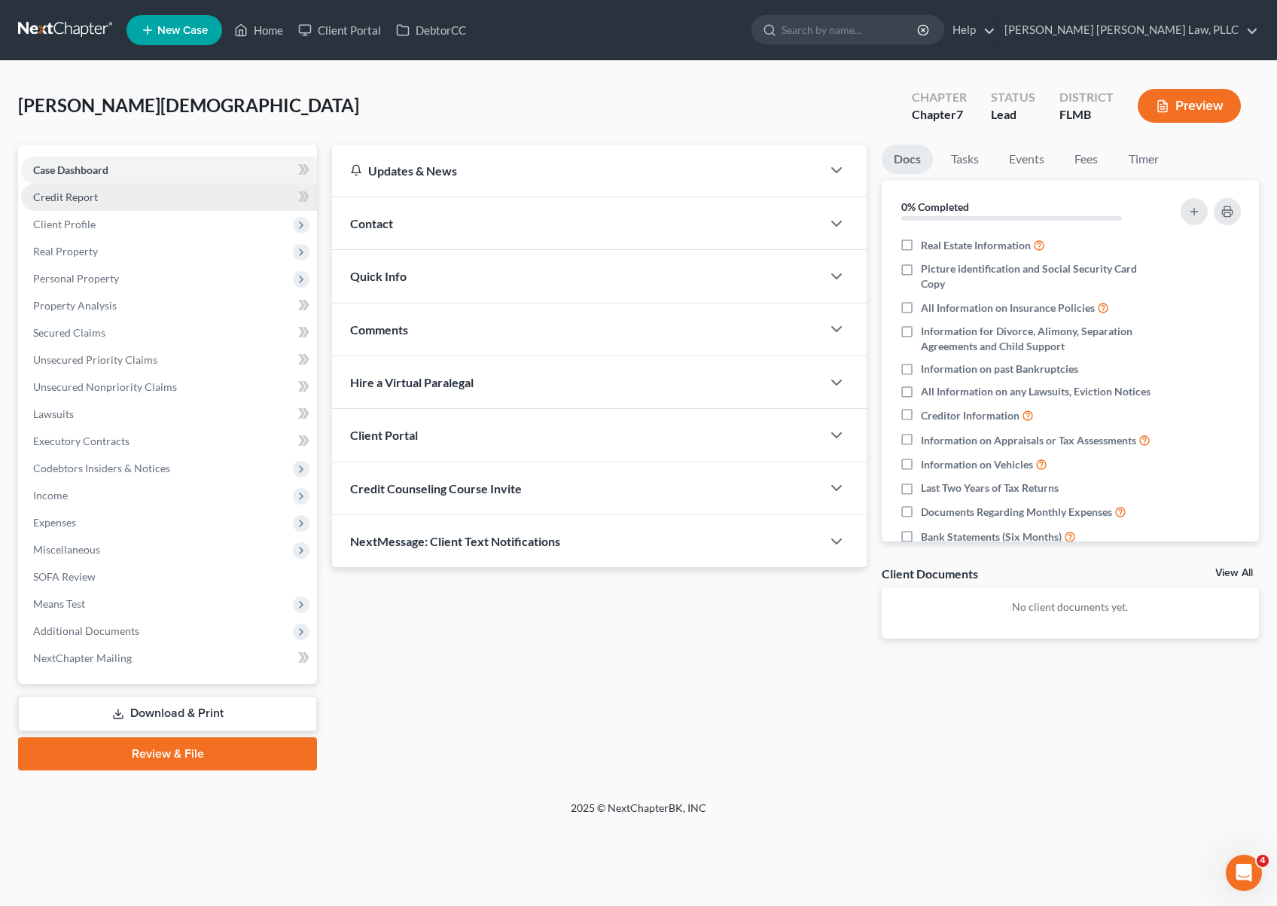
click at [127, 205] on link "Credit Report" at bounding box center [169, 197] width 296 height 27
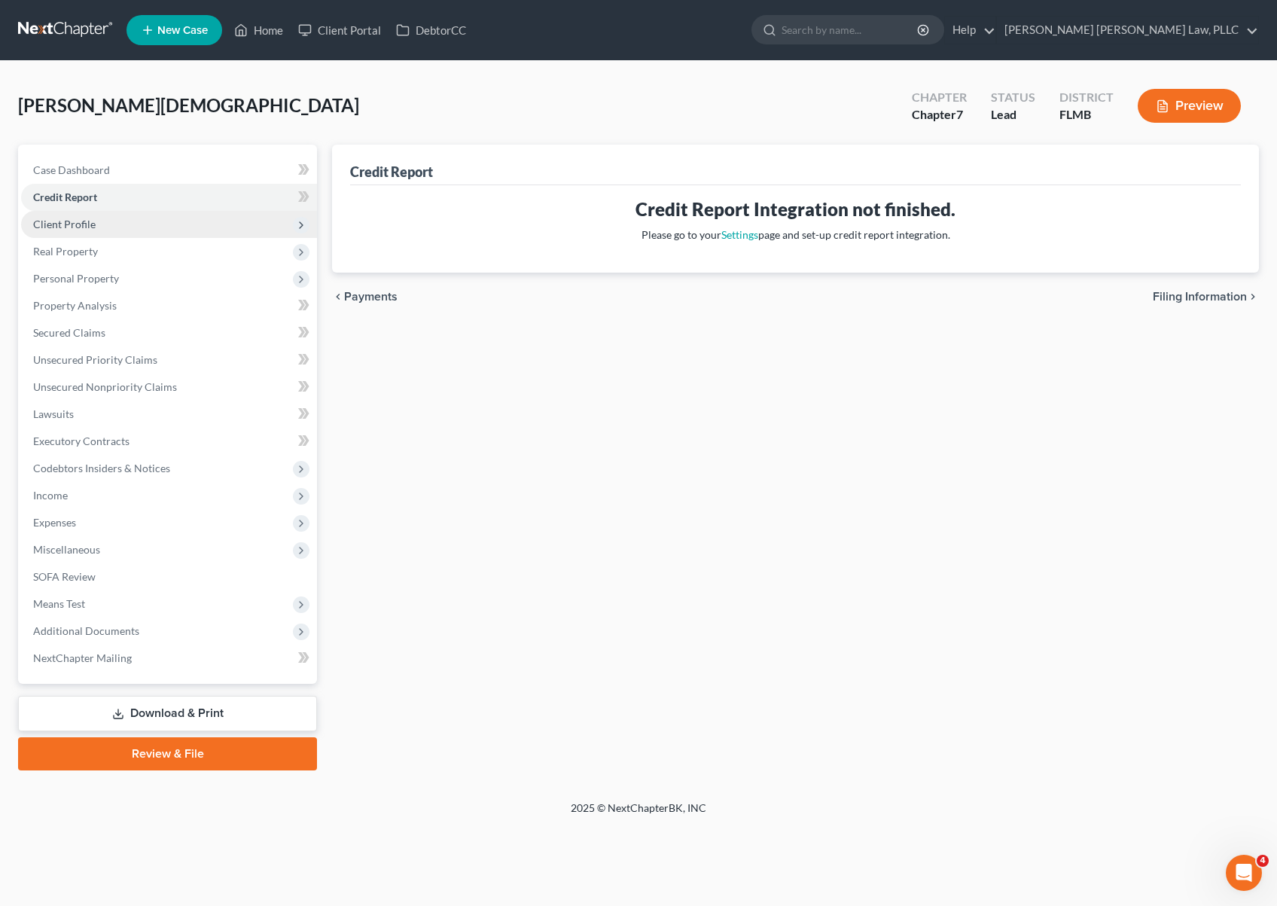
click at [161, 215] on span "Client Profile" at bounding box center [169, 224] width 296 height 27
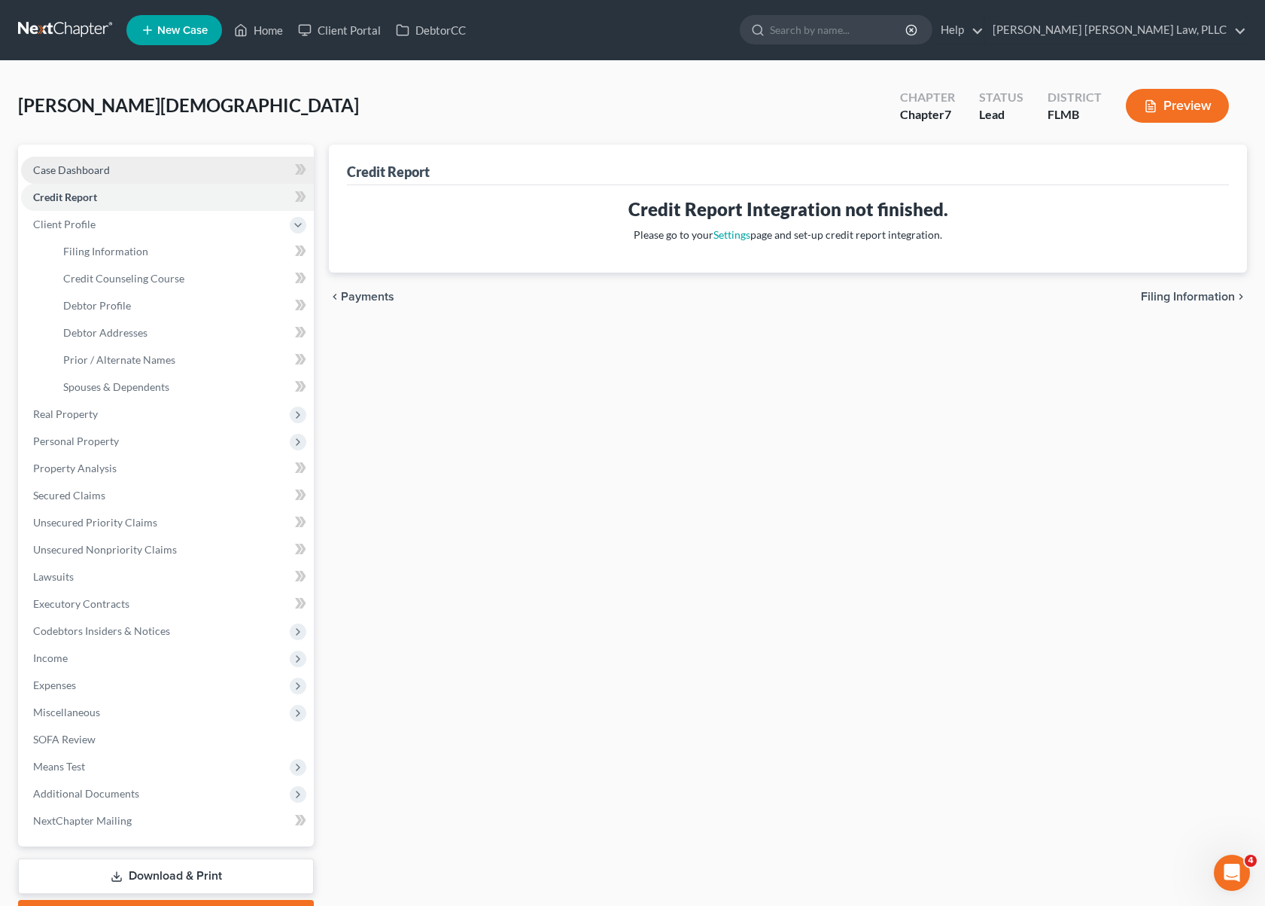
click at [120, 169] on link "Case Dashboard" at bounding box center [167, 170] width 293 height 27
select select "10"
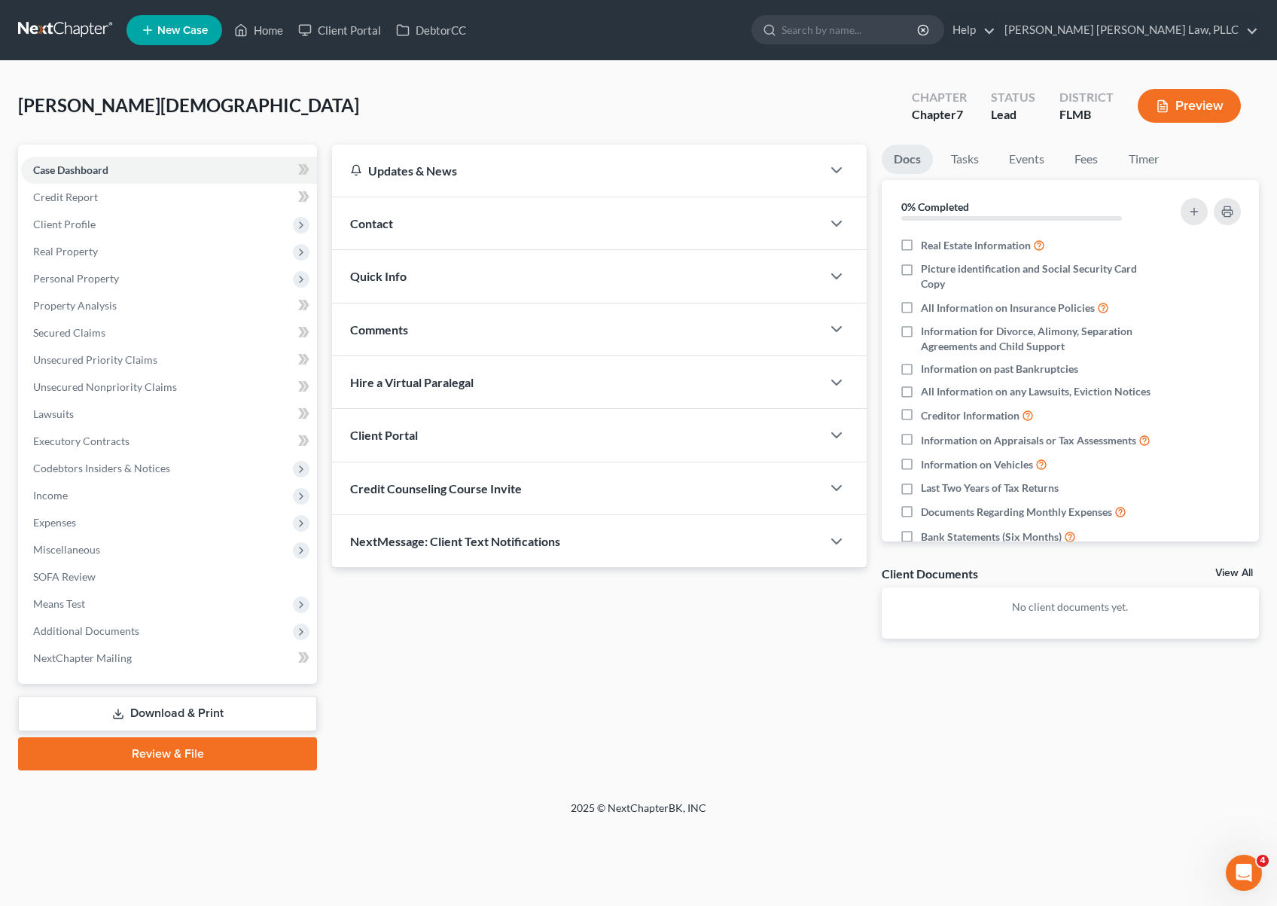
click at [422, 274] on div "Quick Info" at bounding box center [576, 276] width 489 height 52
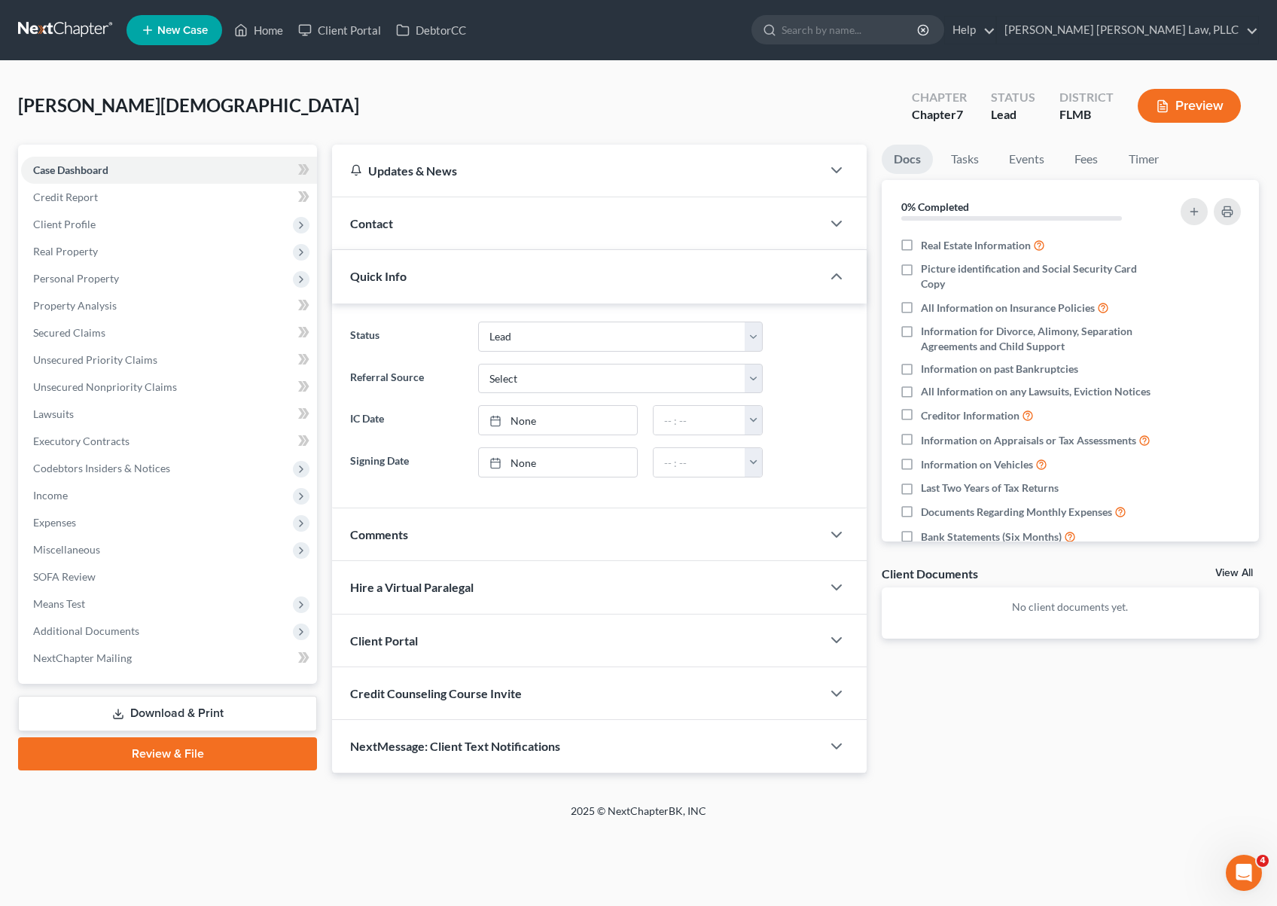
click at [486, 227] on div "Contact" at bounding box center [576, 223] width 489 height 52
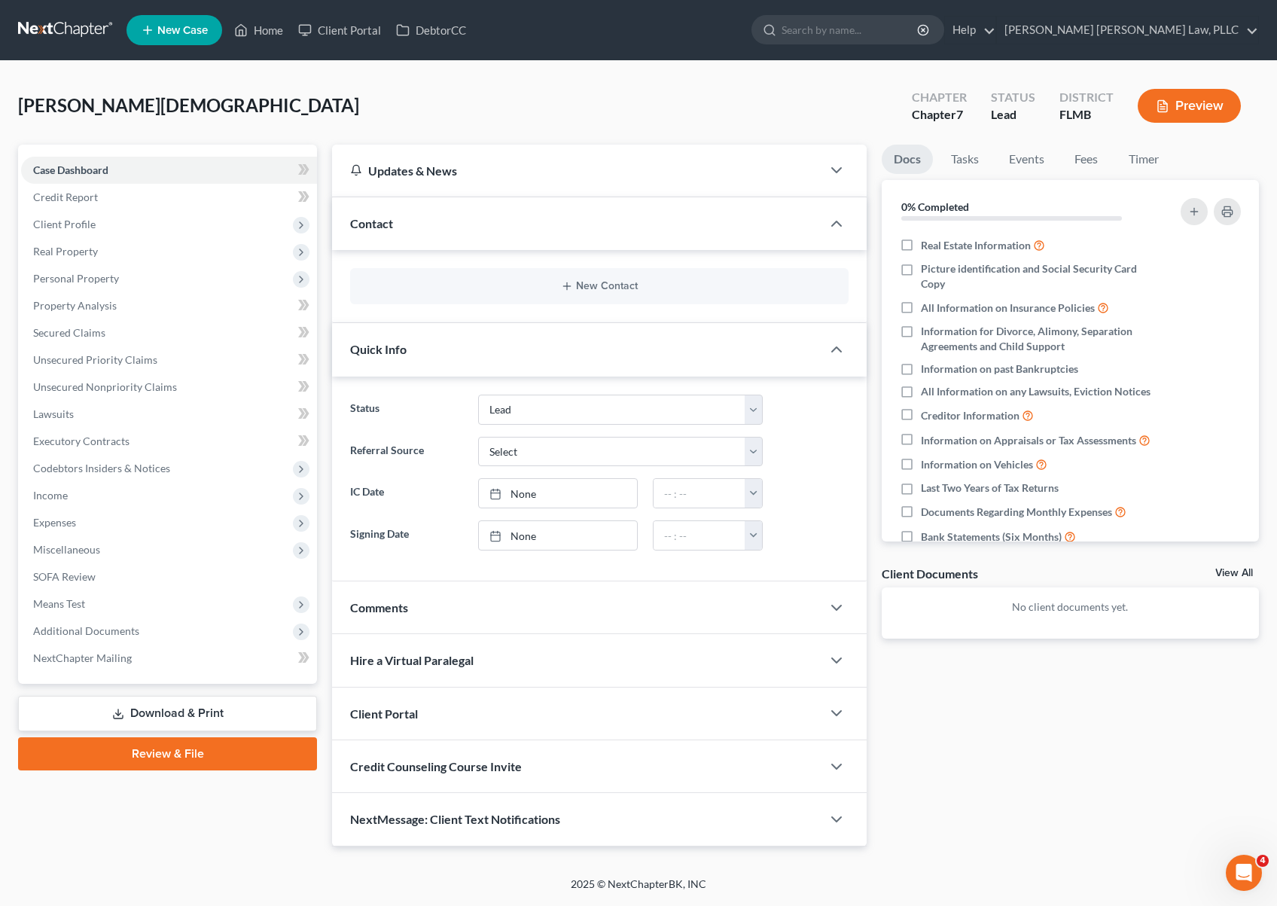
click at [455, 710] on div "Client Portal" at bounding box center [576, 713] width 489 height 52
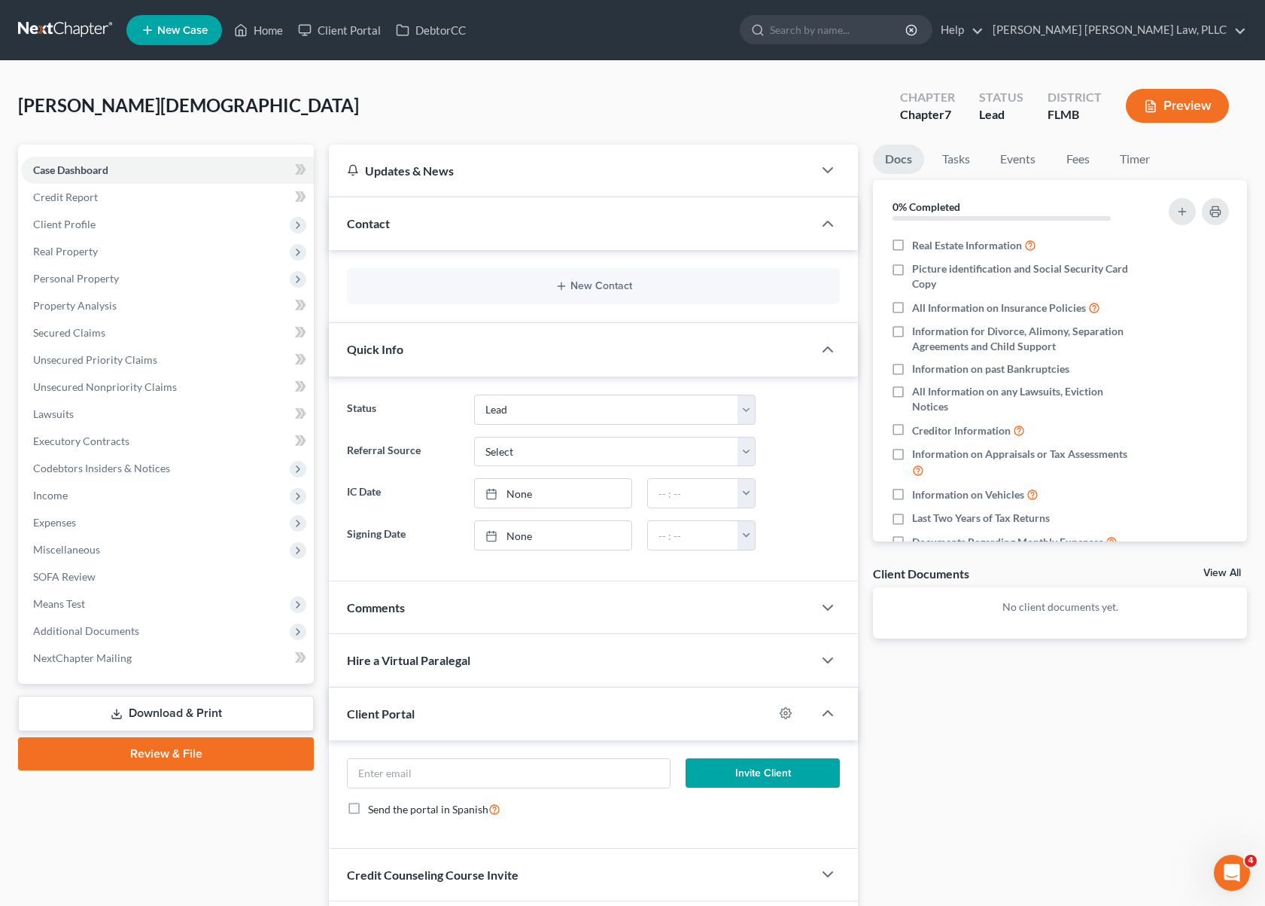
scroll to position [103, 0]
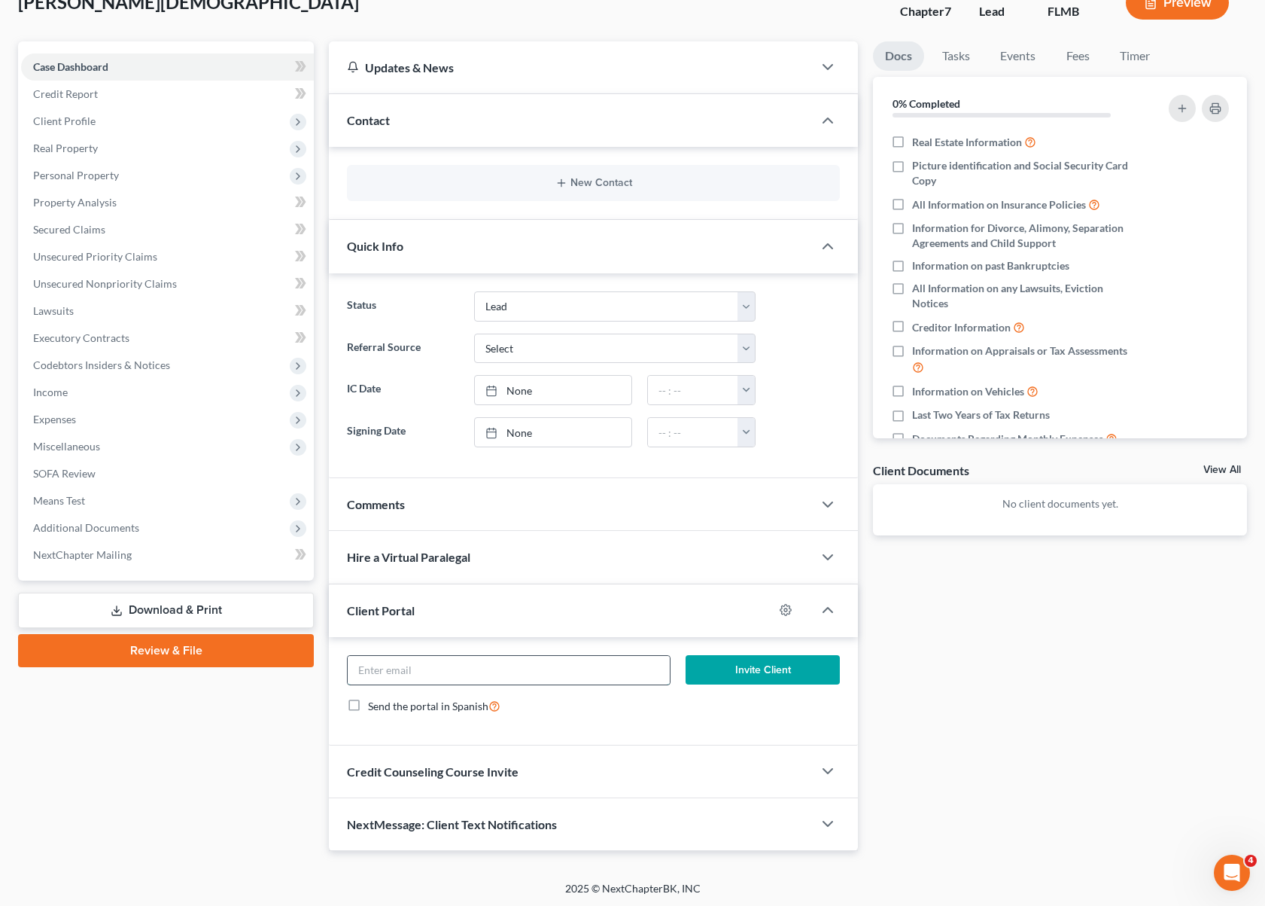
click at [503, 671] on input "email" at bounding box center [509, 670] width 322 height 29
paste input "c_ameer@hotmail.com"
type input "c_ameer@hotmail.com"
click at [799, 677] on button "Invite Client" at bounding box center [763, 670] width 154 height 30
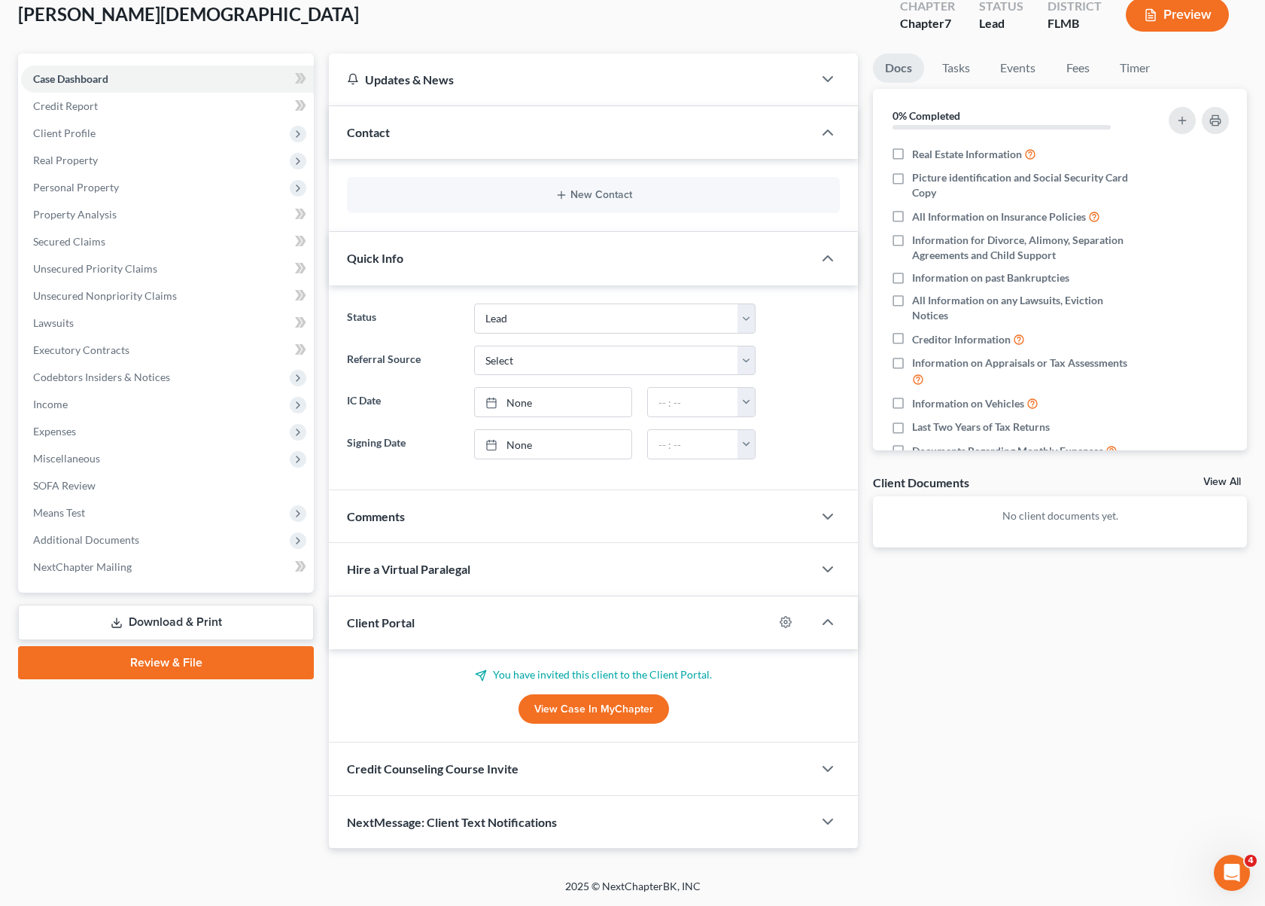
scroll to position [90, 0]
click at [533, 758] on div "Credit Counseling Course Invite" at bounding box center [571, 770] width 484 height 52
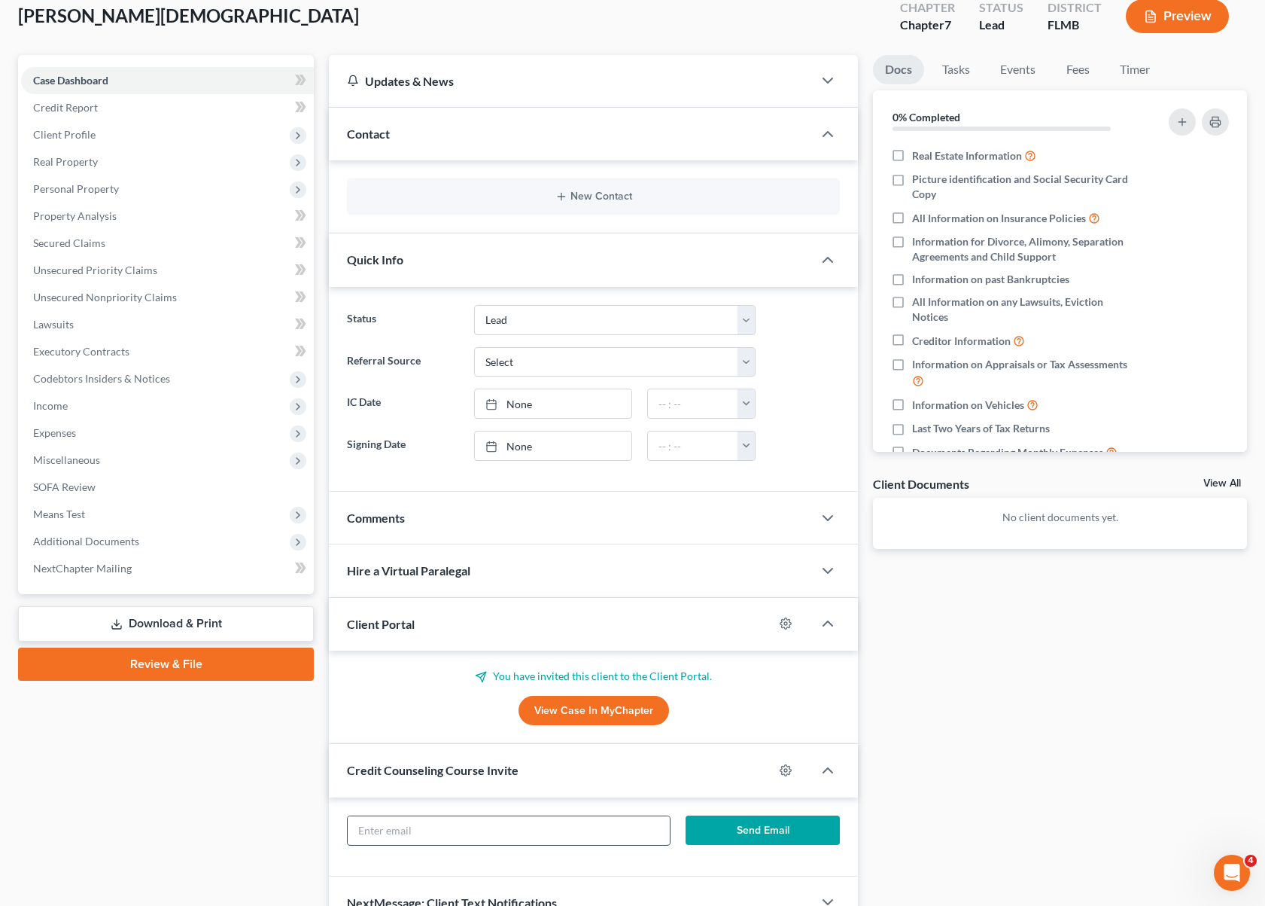
click at [502, 830] on input "text" at bounding box center [509, 830] width 322 height 29
paste input "c_ameer@hotmail.com"
type input "c_ameer@hotmail.com"
click at [743, 829] on button "Send Email" at bounding box center [763, 830] width 154 height 30
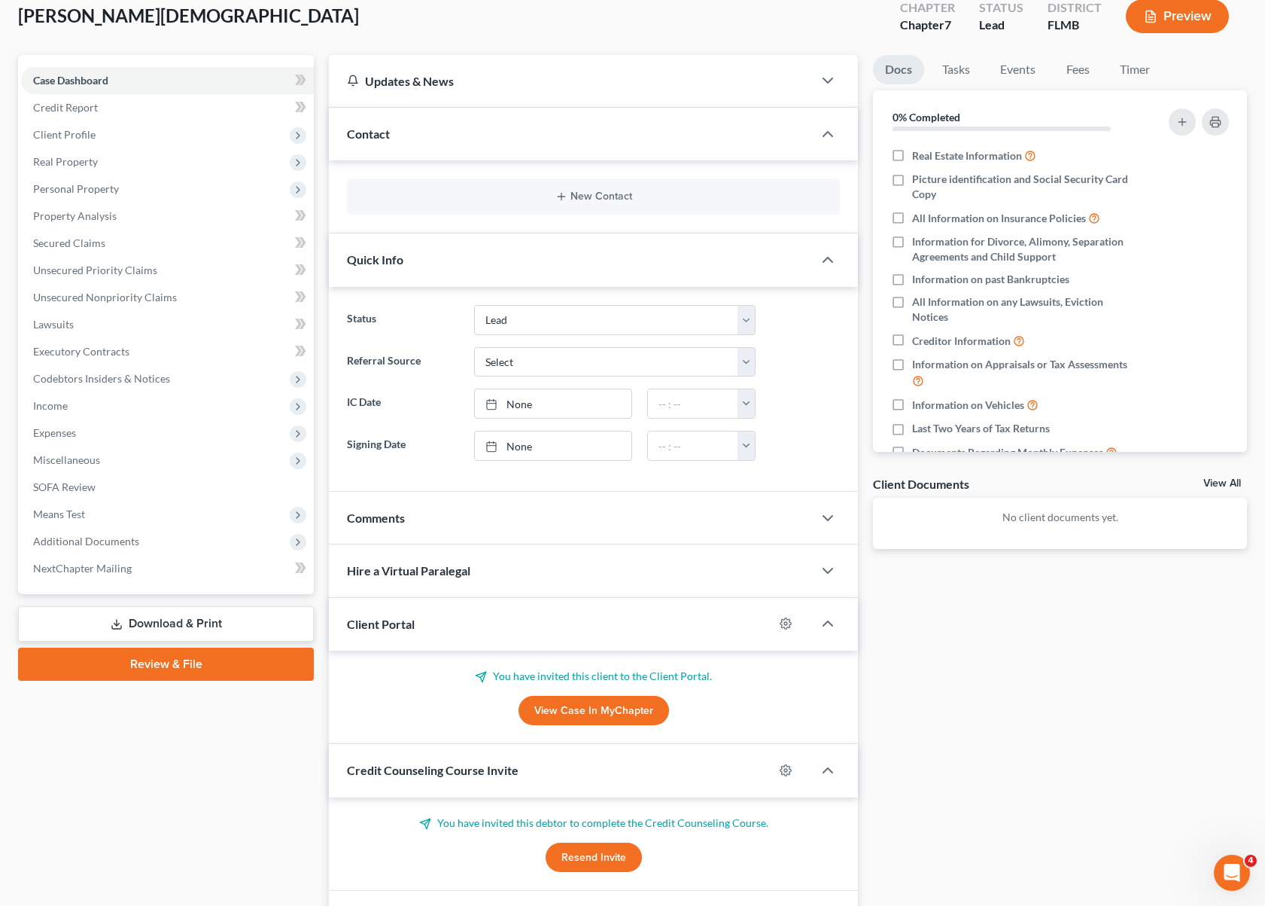
scroll to position [0, 0]
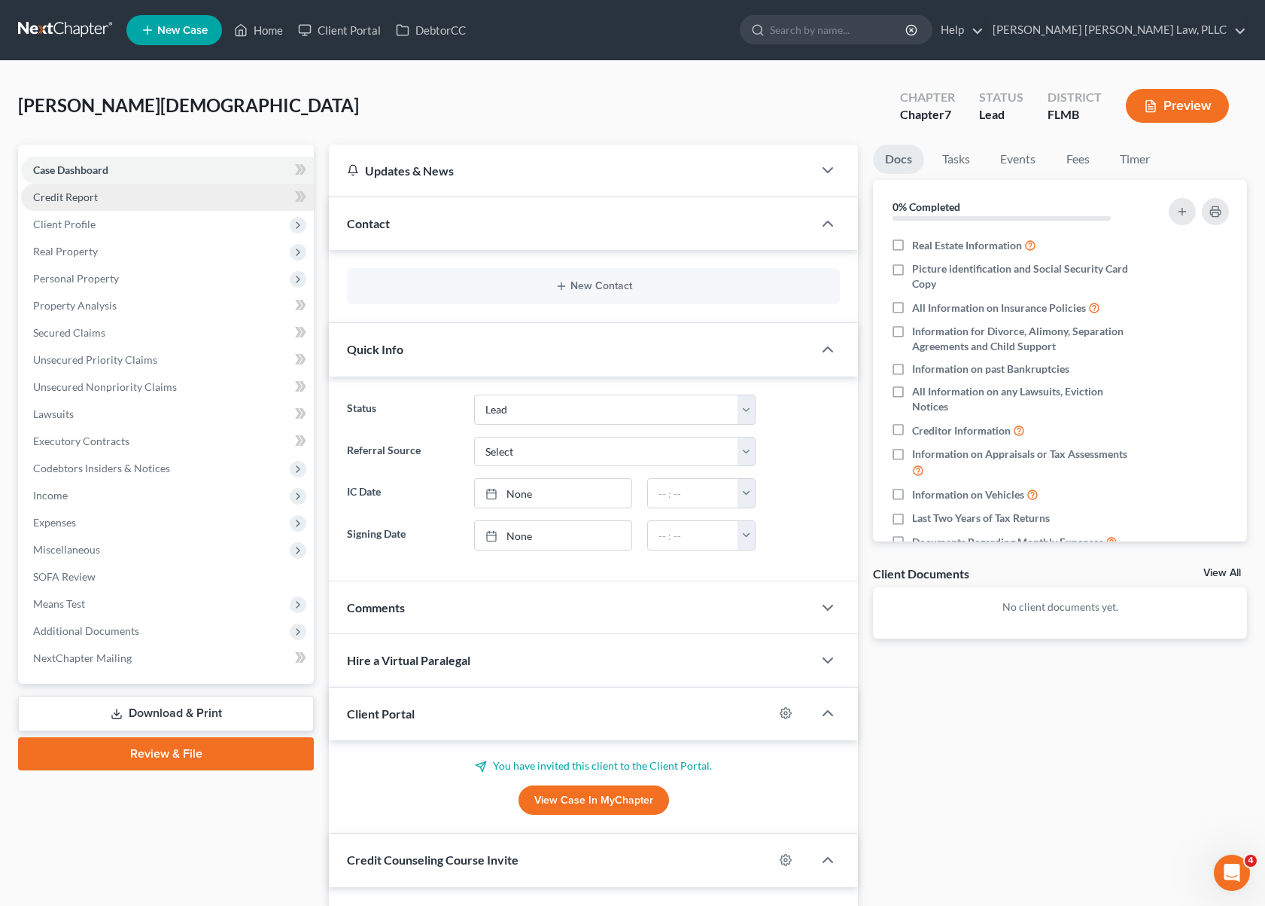
click at [175, 194] on link "Credit Report" at bounding box center [167, 197] width 293 height 27
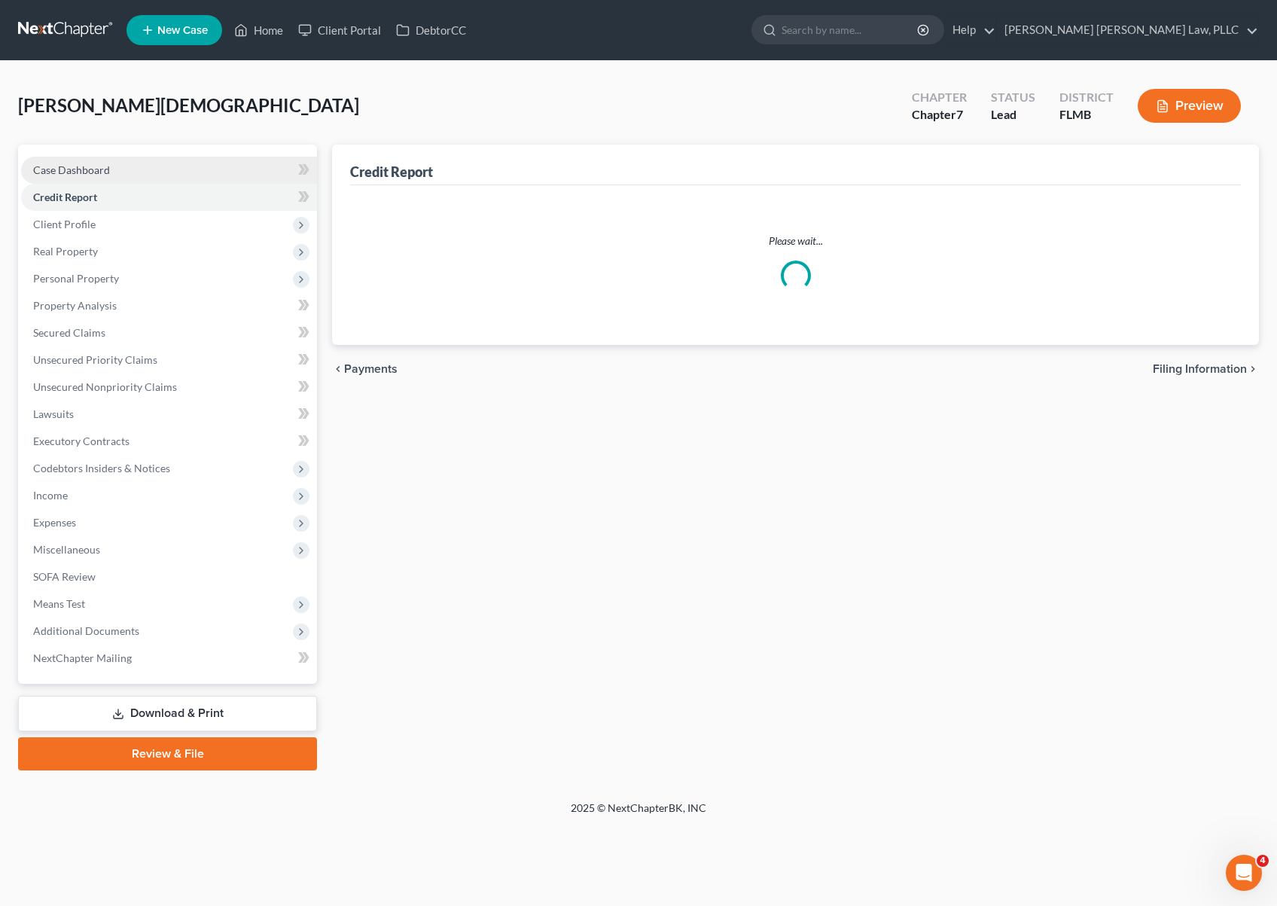
click at [175, 168] on link "Case Dashboard" at bounding box center [169, 170] width 296 height 27
